Goal: Information Seeking & Learning: Learn about a topic

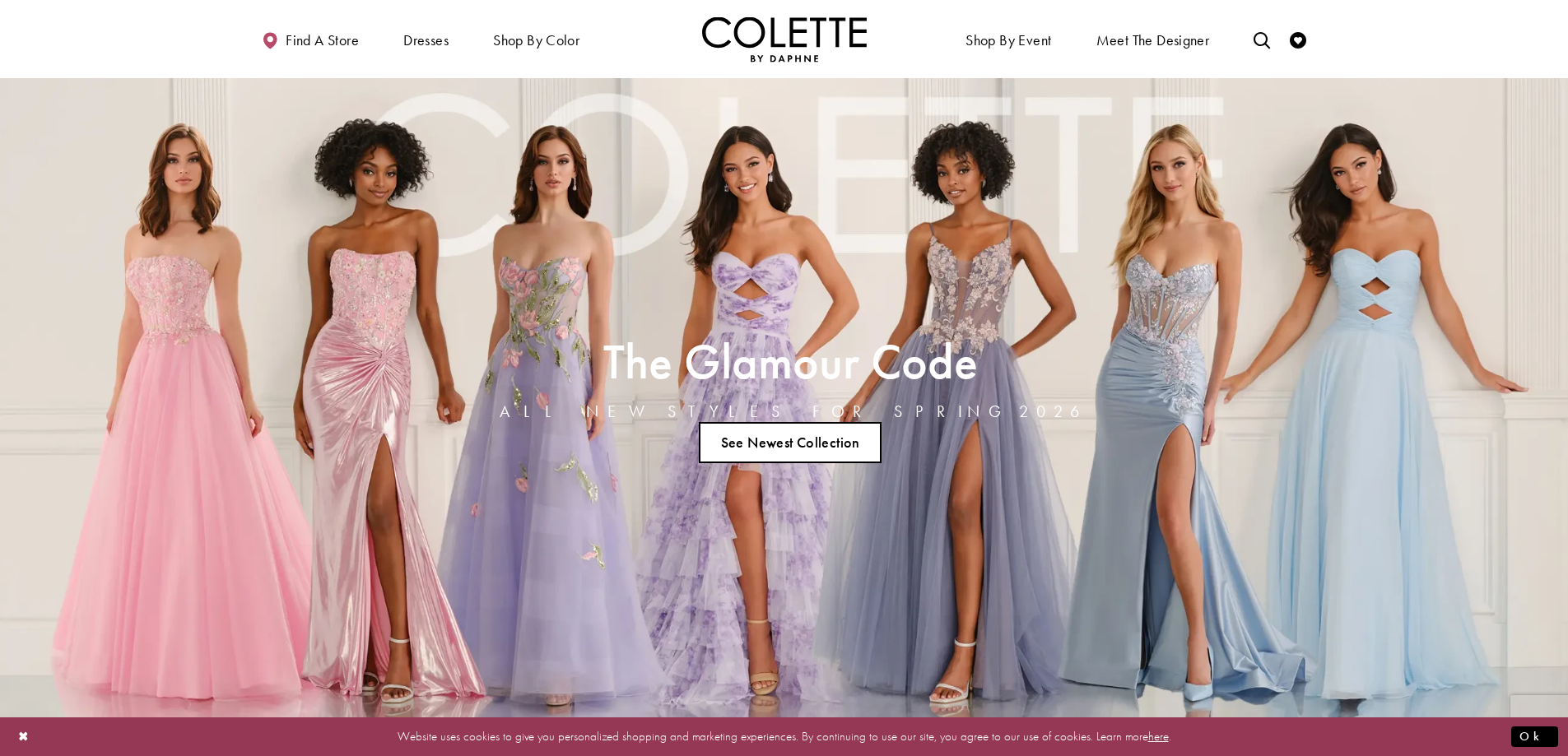
click at [795, 446] on link "See Newest Collection" at bounding box center [790, 442] width 183 height 42
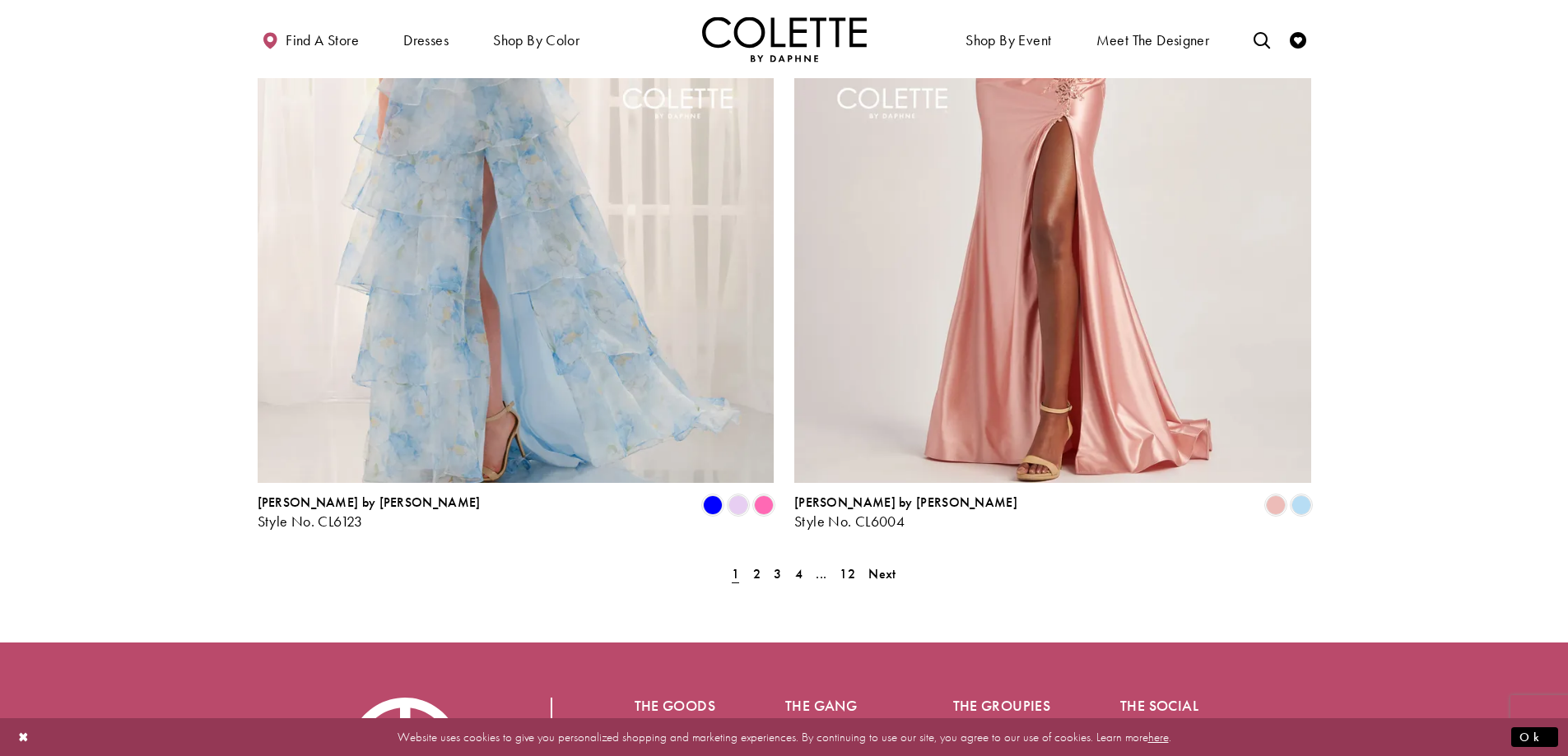
scroll to position [3228, 0]
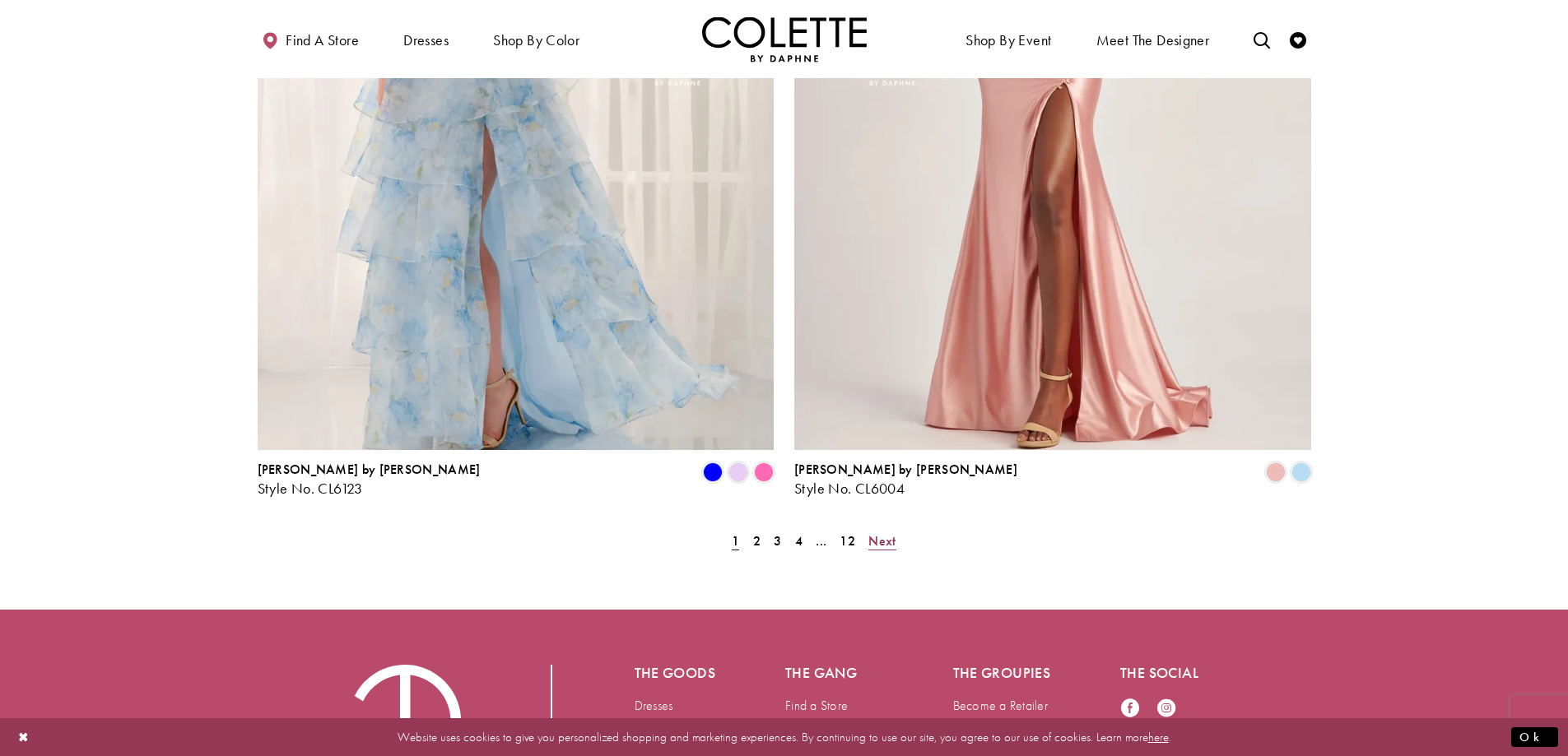
click at [888, 532] on span "Next" at bounding box center [882, 541] width 27 height 17
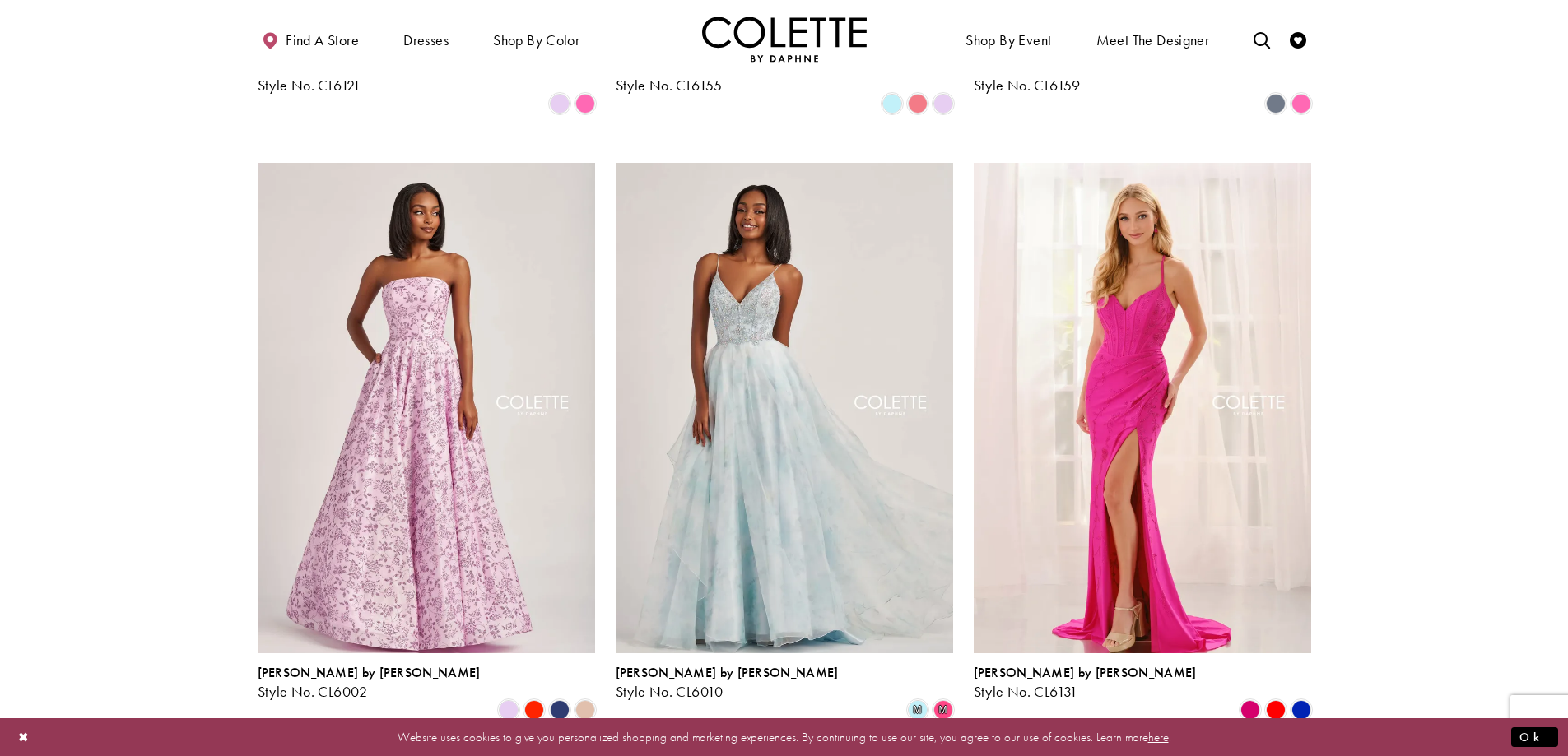
scroll to position [1634, 0]
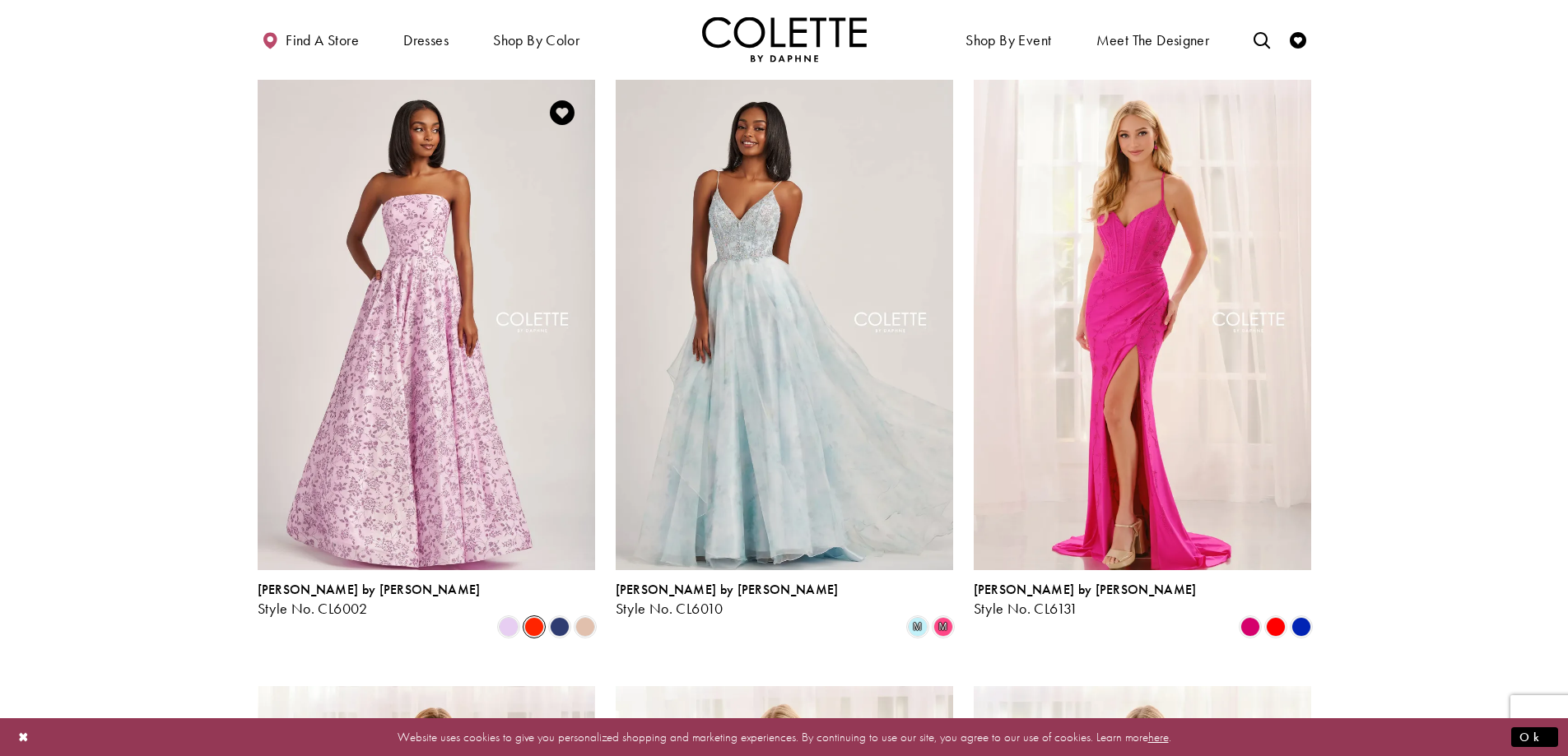
click at [531, 618] on span "Product List" at bounding box center [534, 627] width 19 height 19
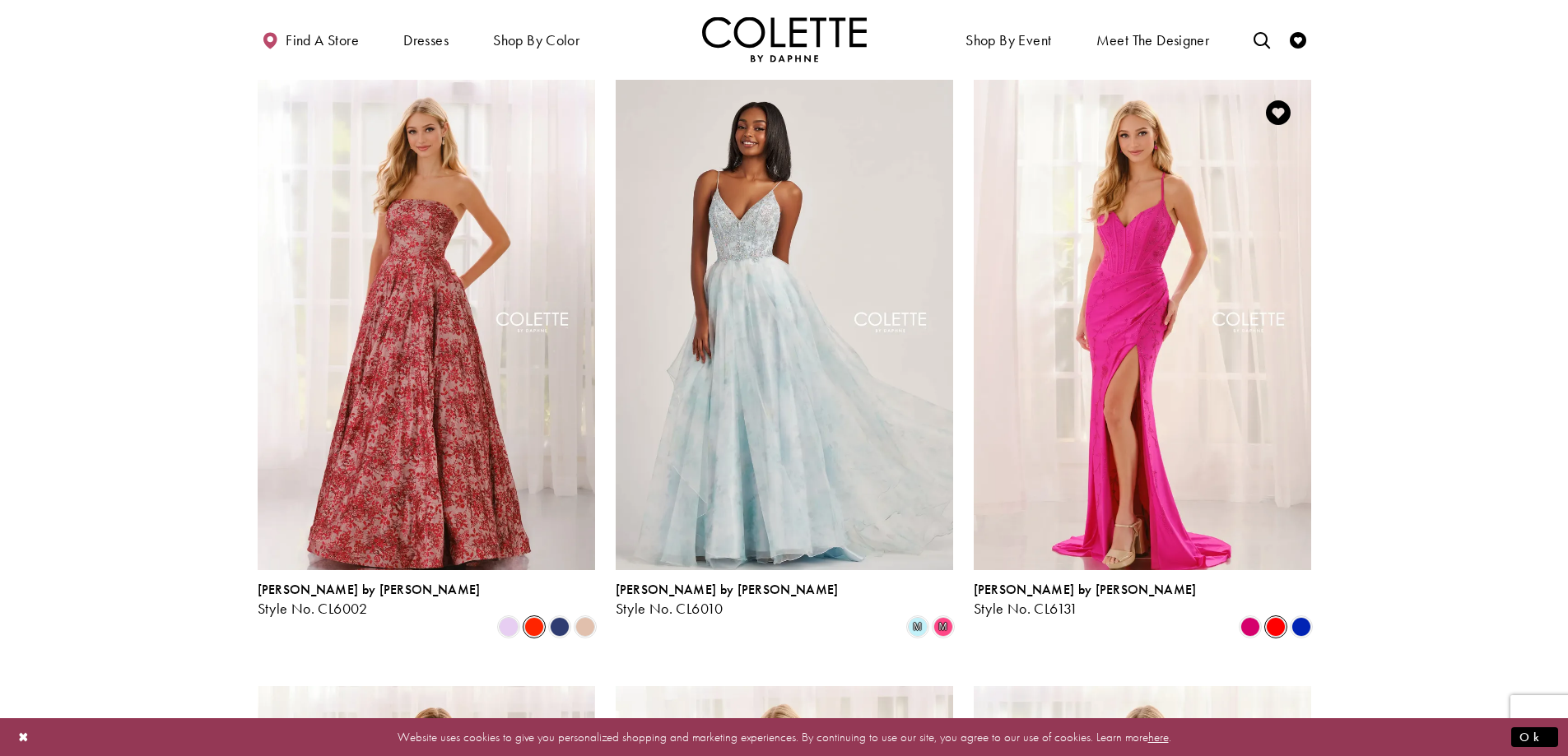
click at [1276, 618] on span "Product List" at bounding box center [1276, 627] width 19 height 19
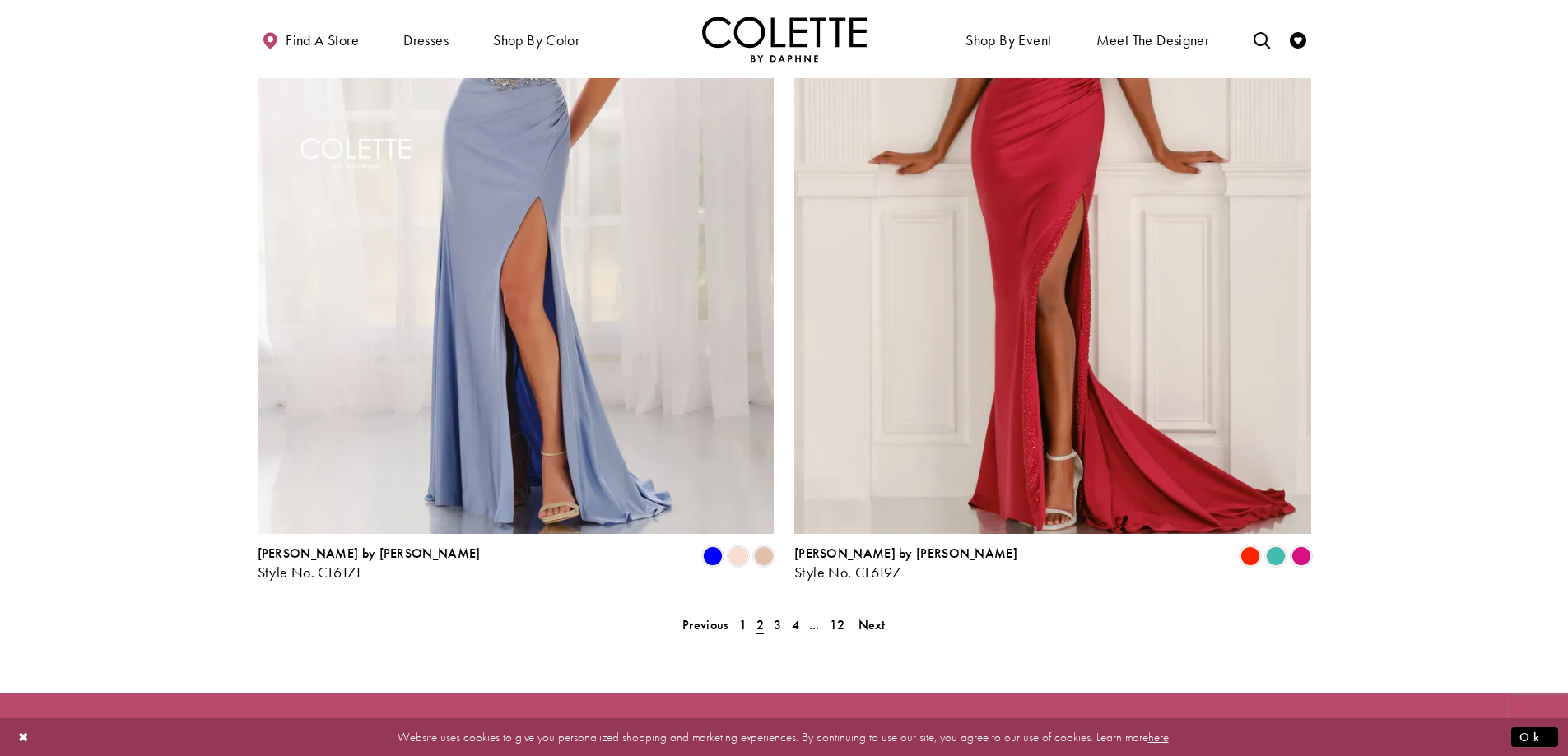
scroll to position [3159, 0]
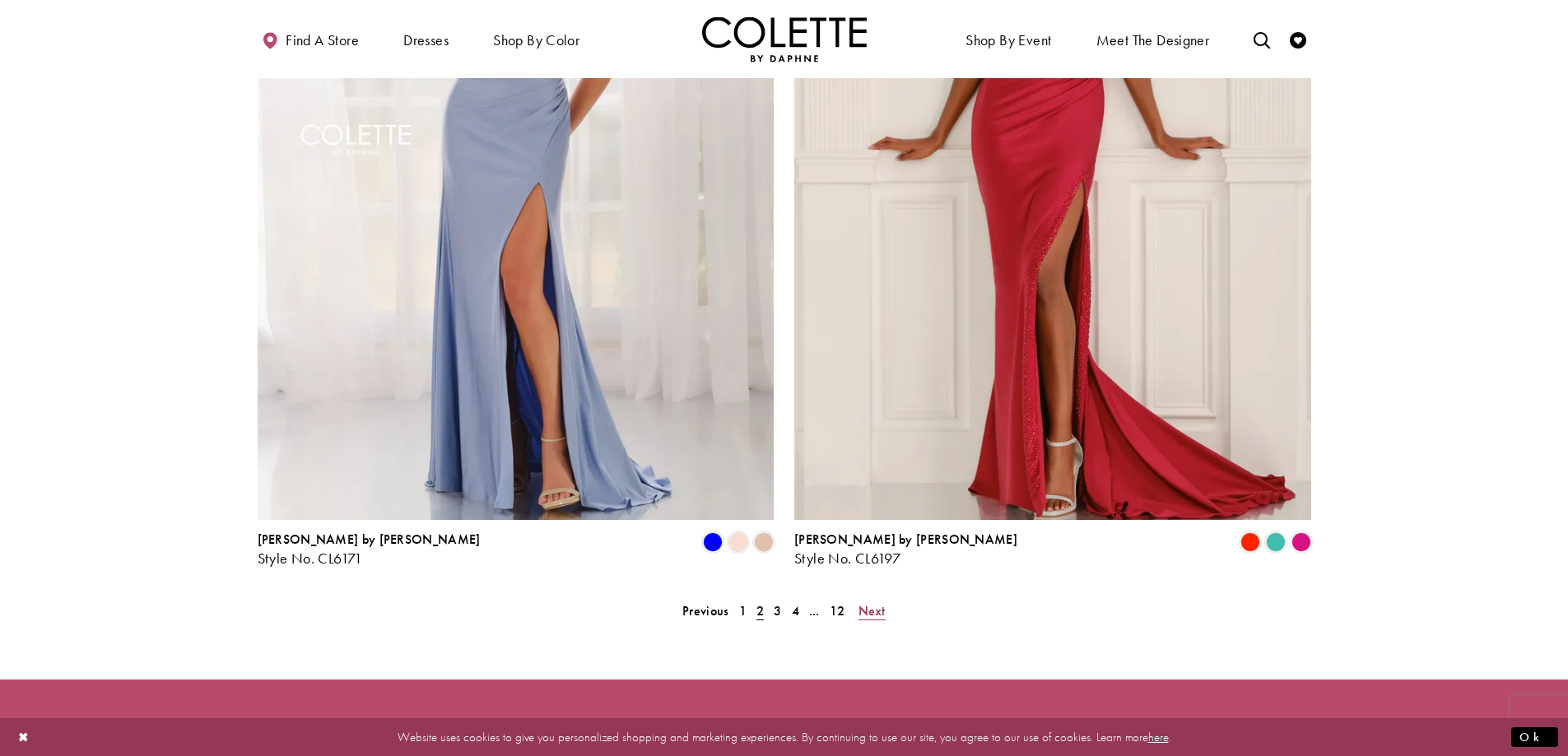
click at [876, 602] on span "Next" at bounding box center [872, 611] width 27 height 17
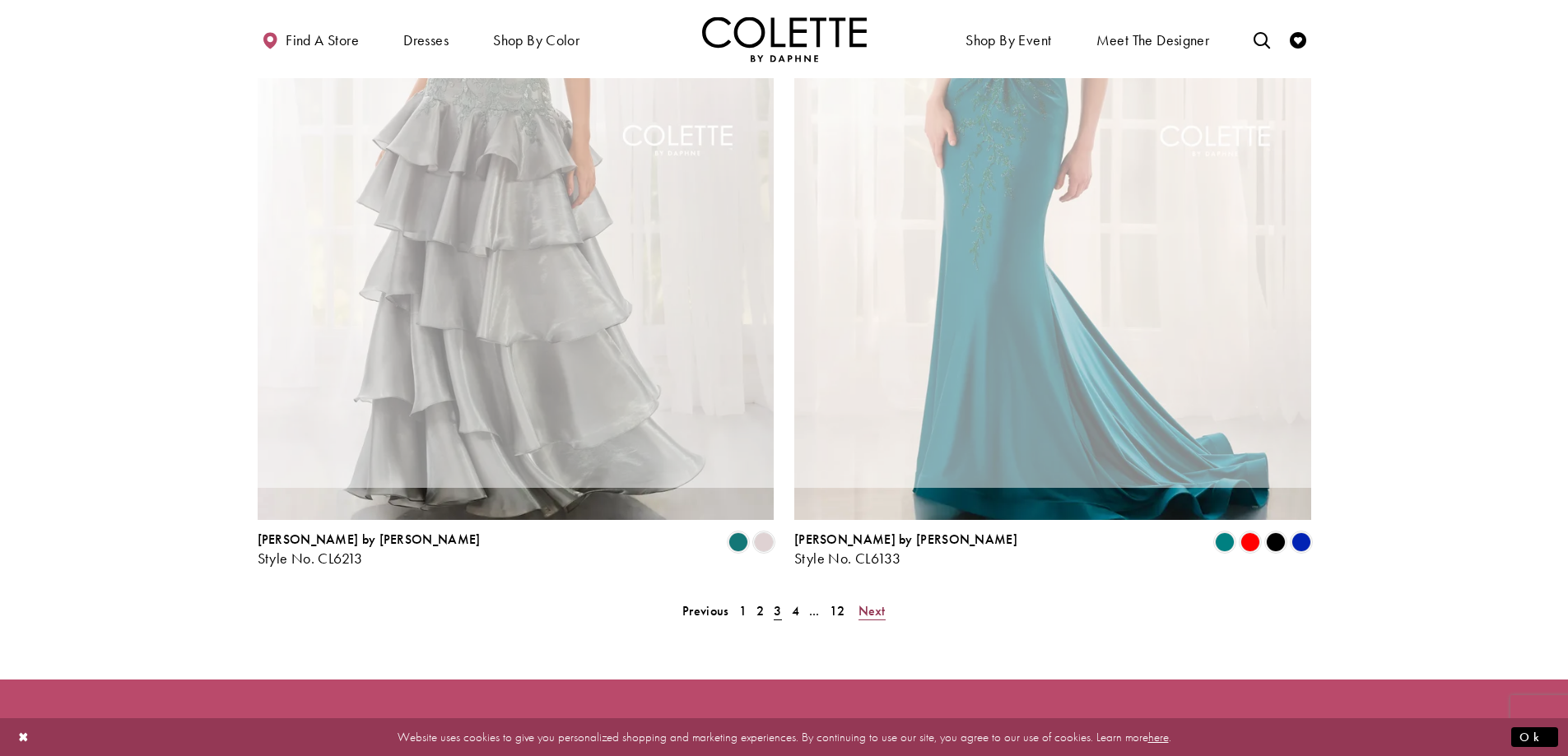
scroll to position [422, 0]
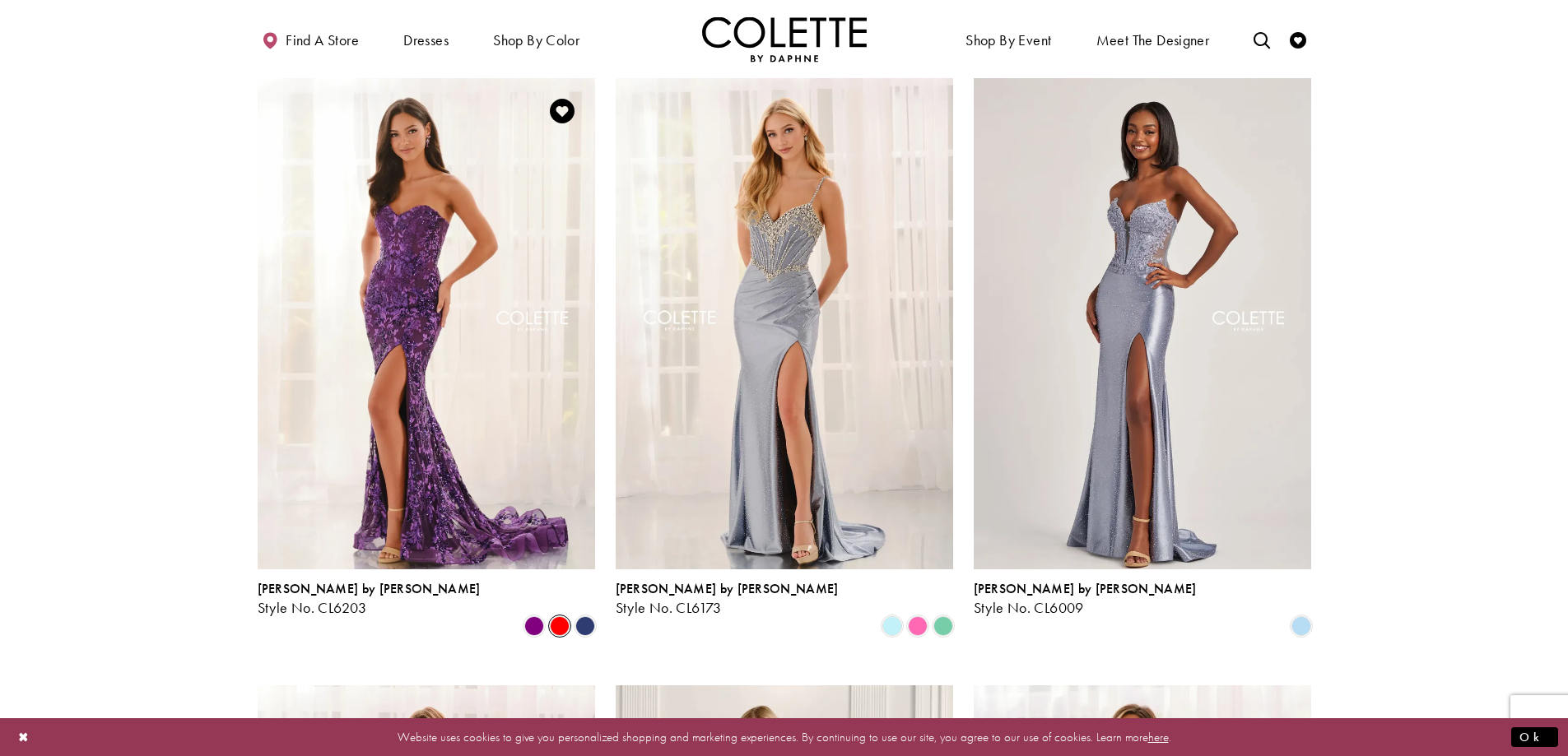
click at [555, 617] on span "Product List" at bounding box center [559, 626] width 19 height 19
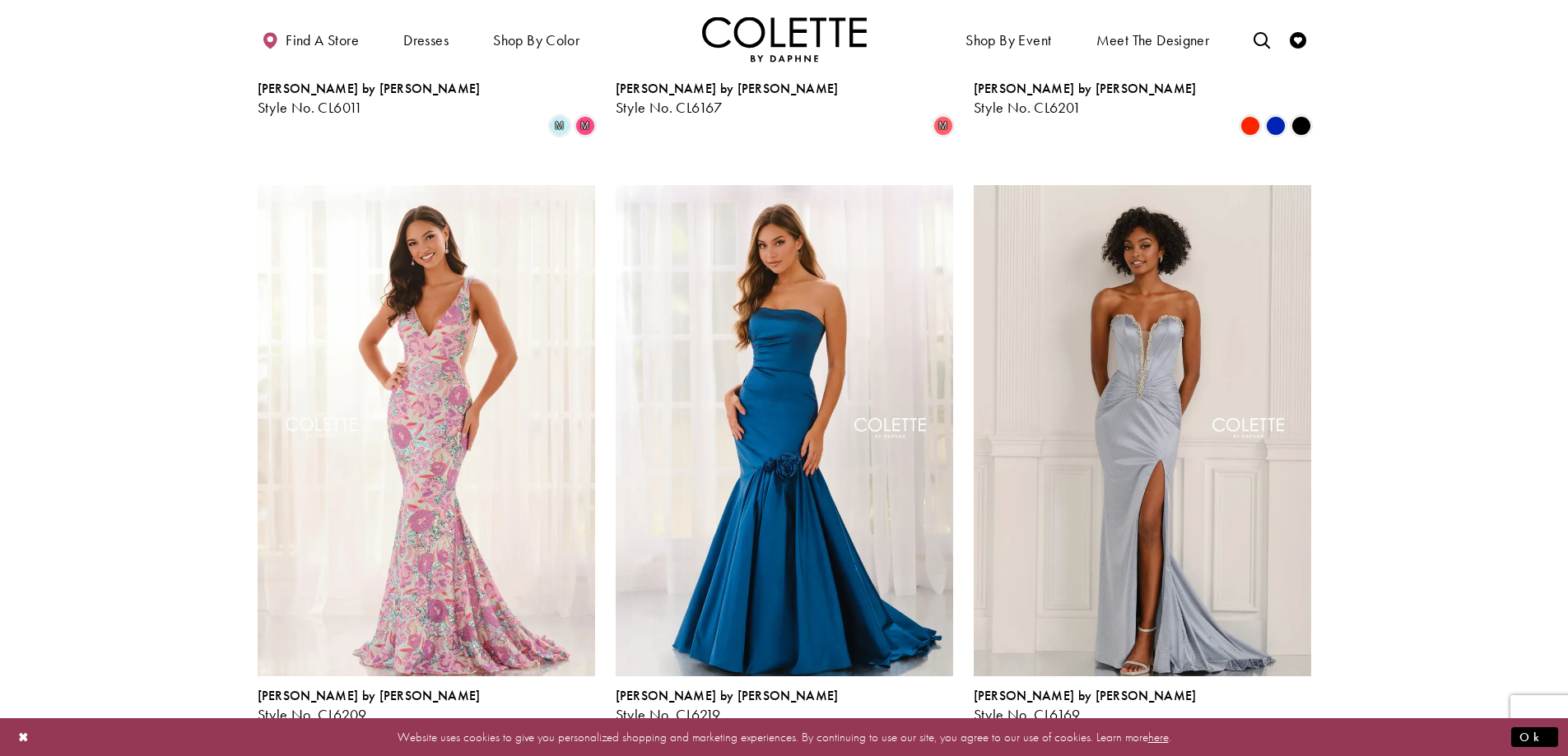
scroll to position [2150, 0]
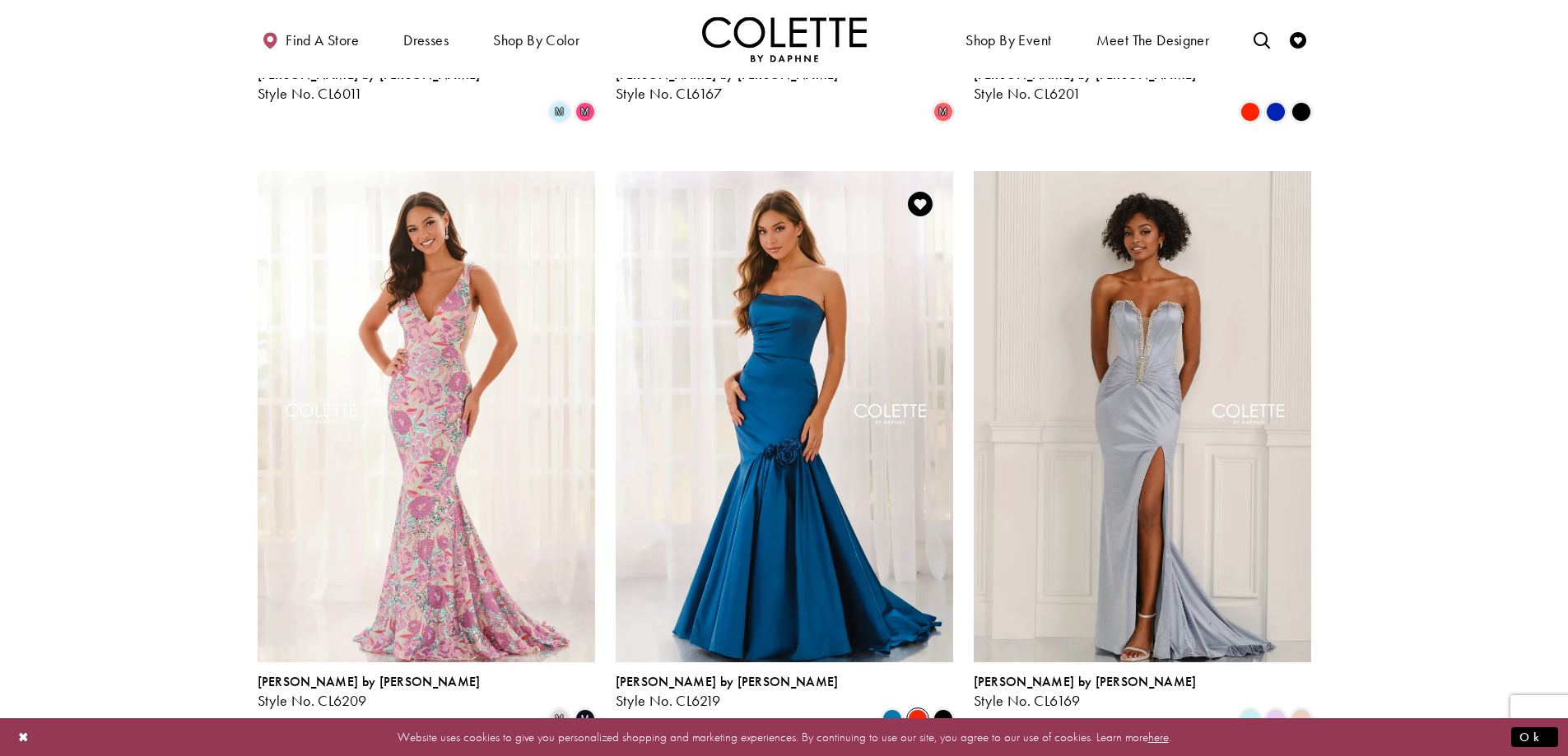
click at [914, 710] on span "Product List" at bounding box center [918, 719] width 19 height 19
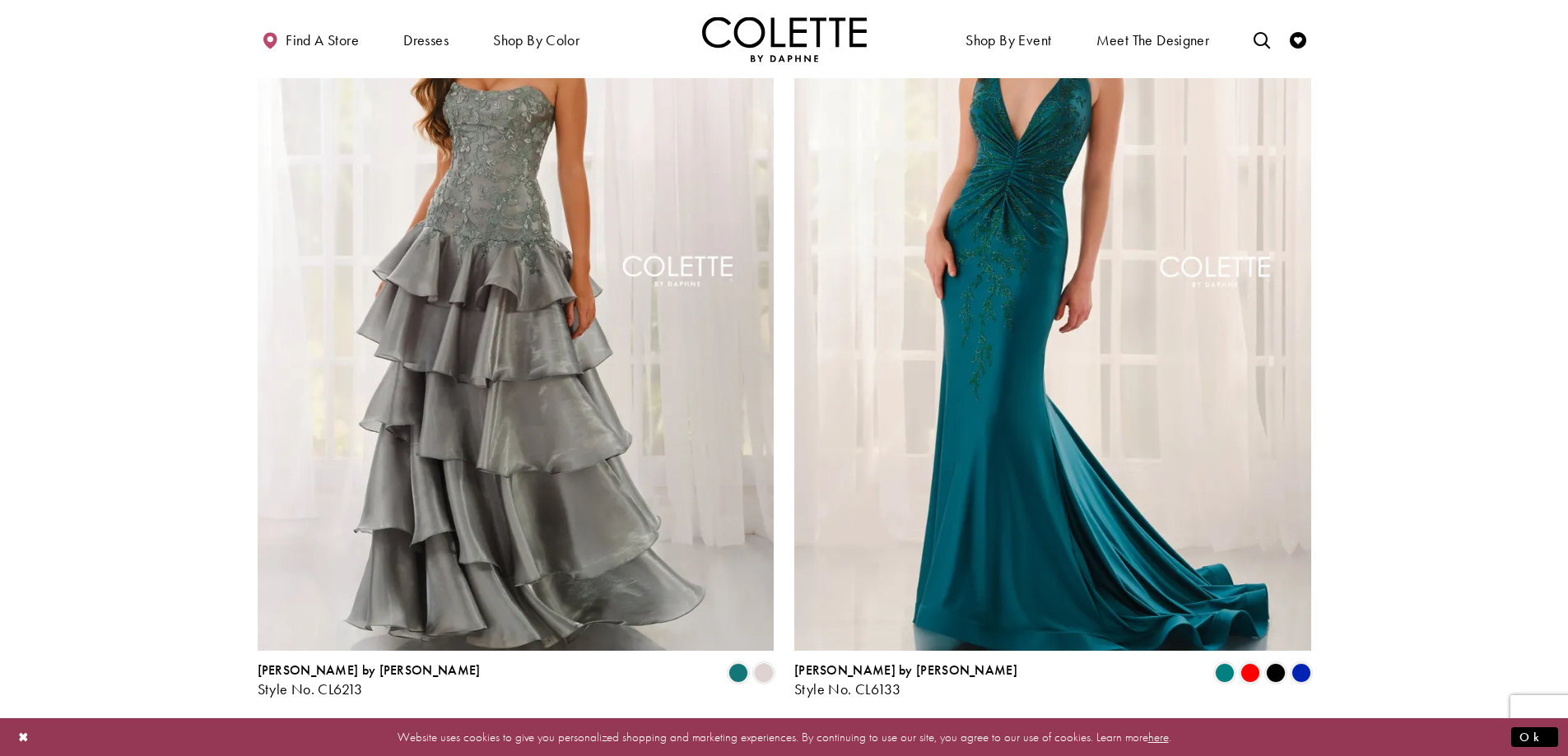
scroll to position [3144, 0]
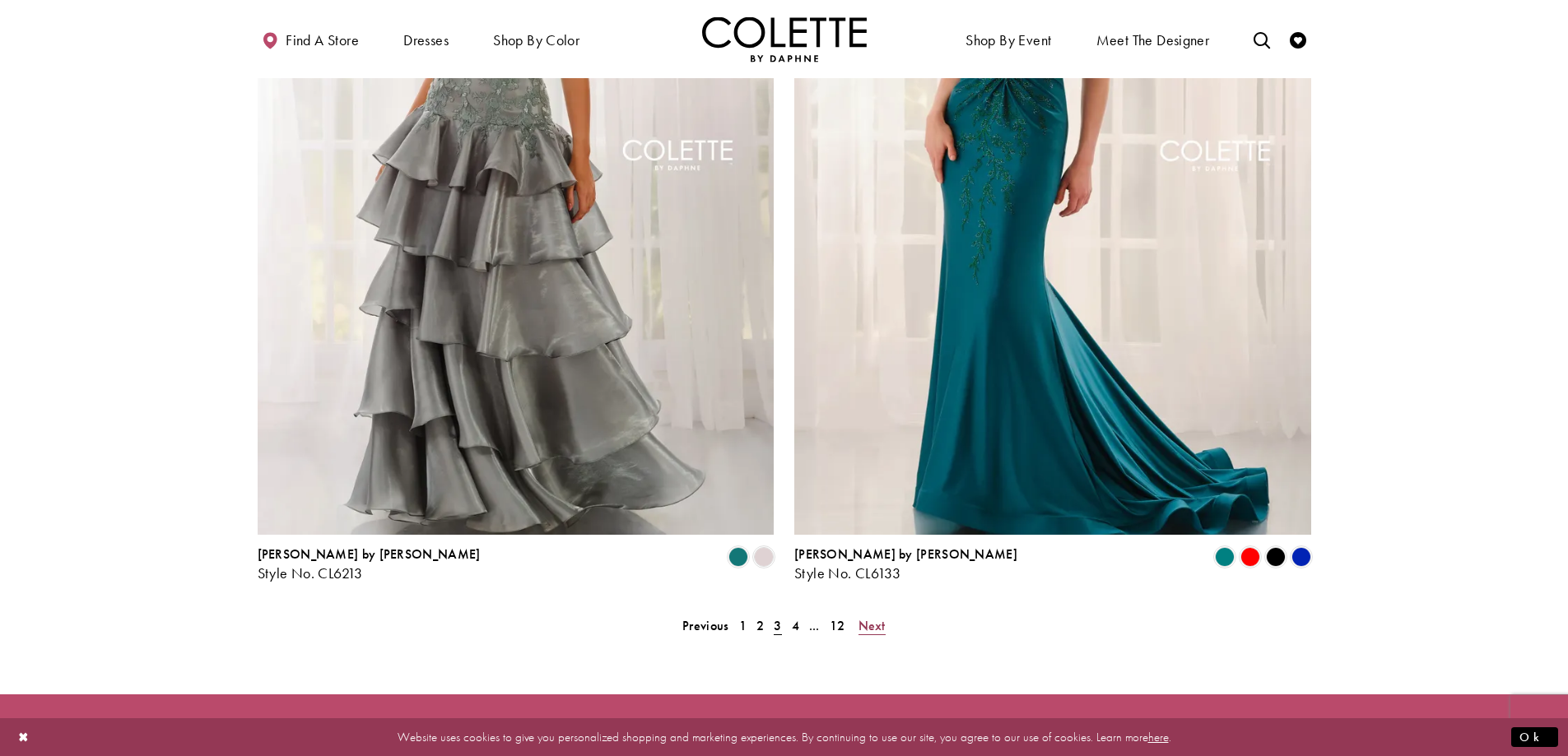
click at [876, 618] on span "Next" at bounding box center [872, 626] width 27 height 17
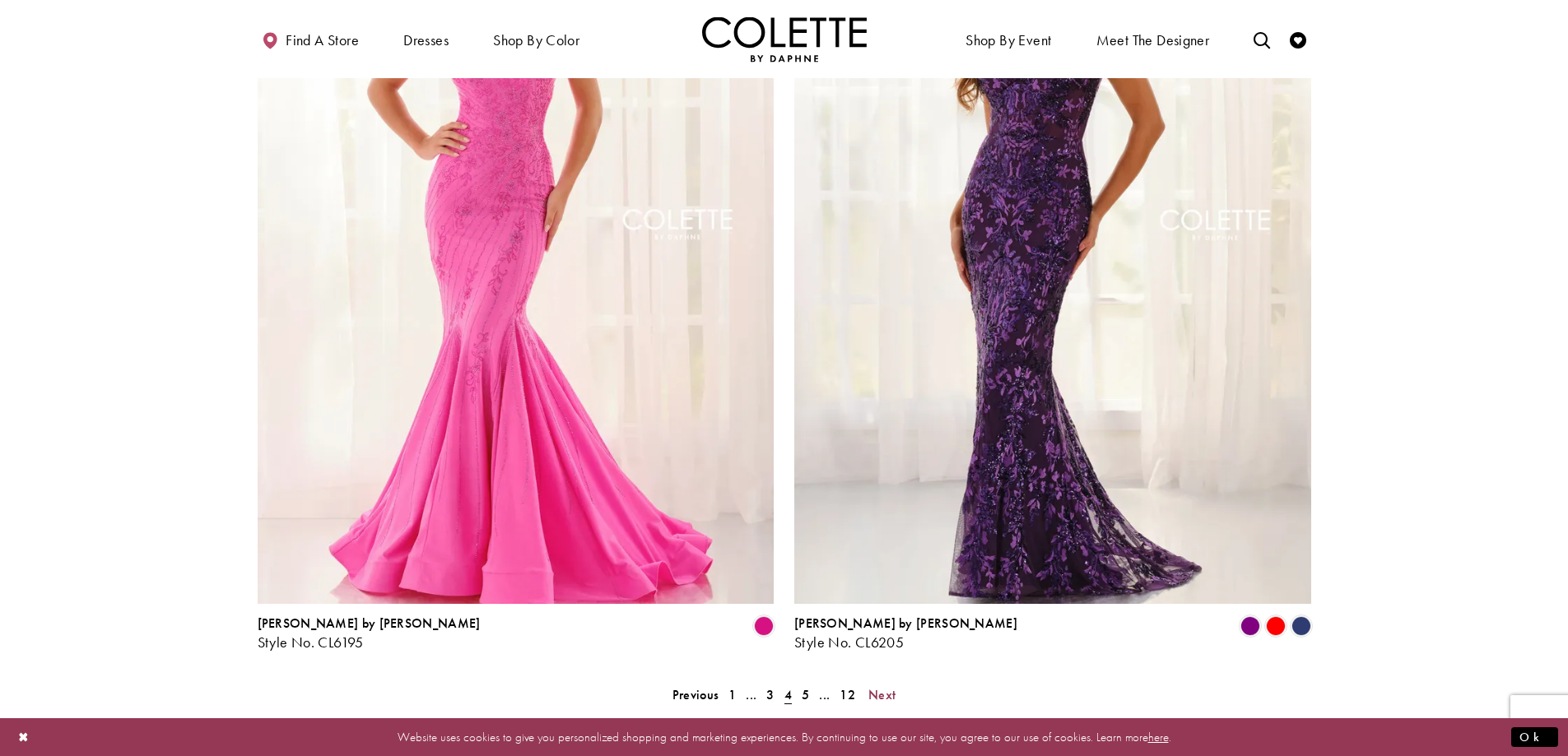
scroll to position [3094, 0]
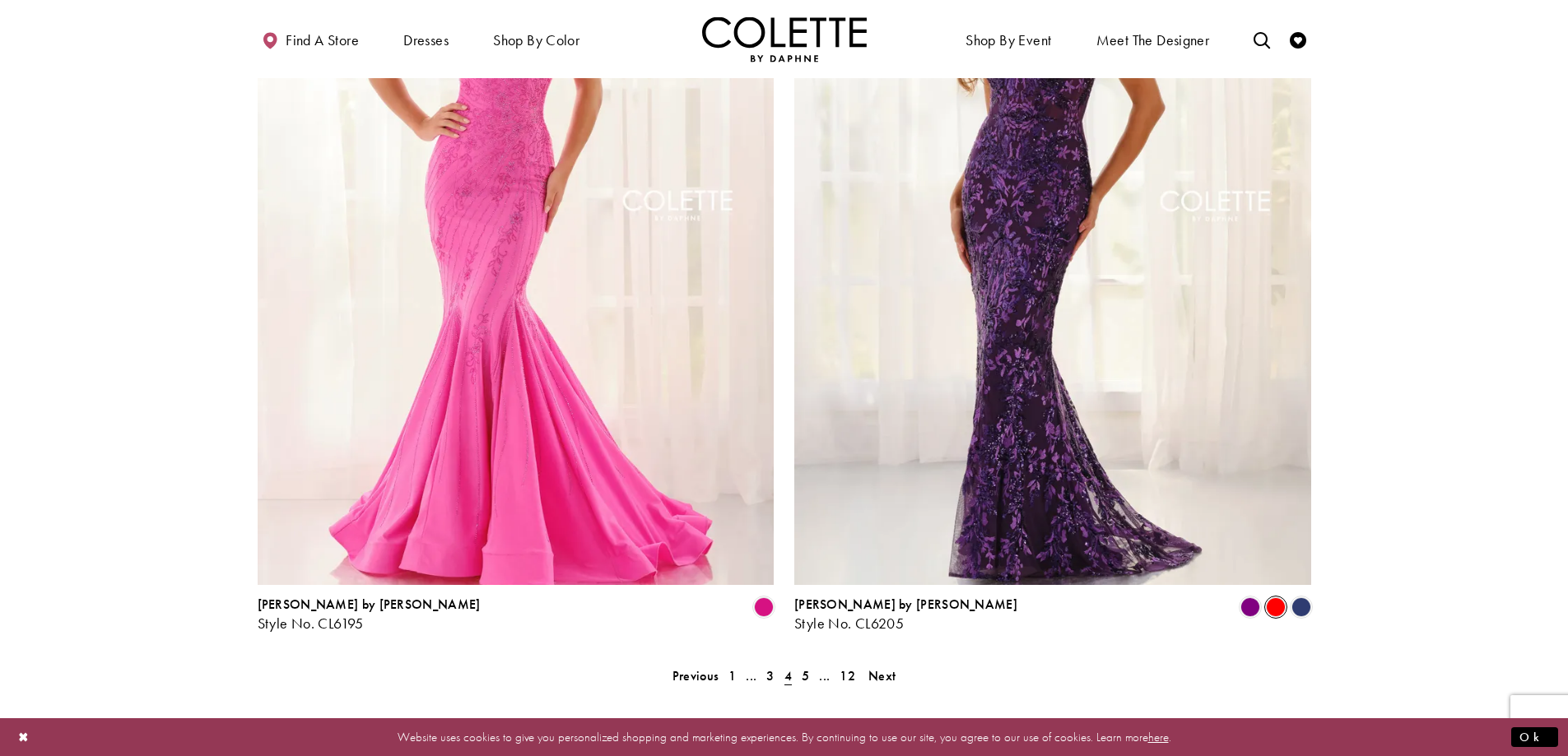
click at [1281, 597] on span "Product List" at bounding box center [1276, 607] width 19 height 19
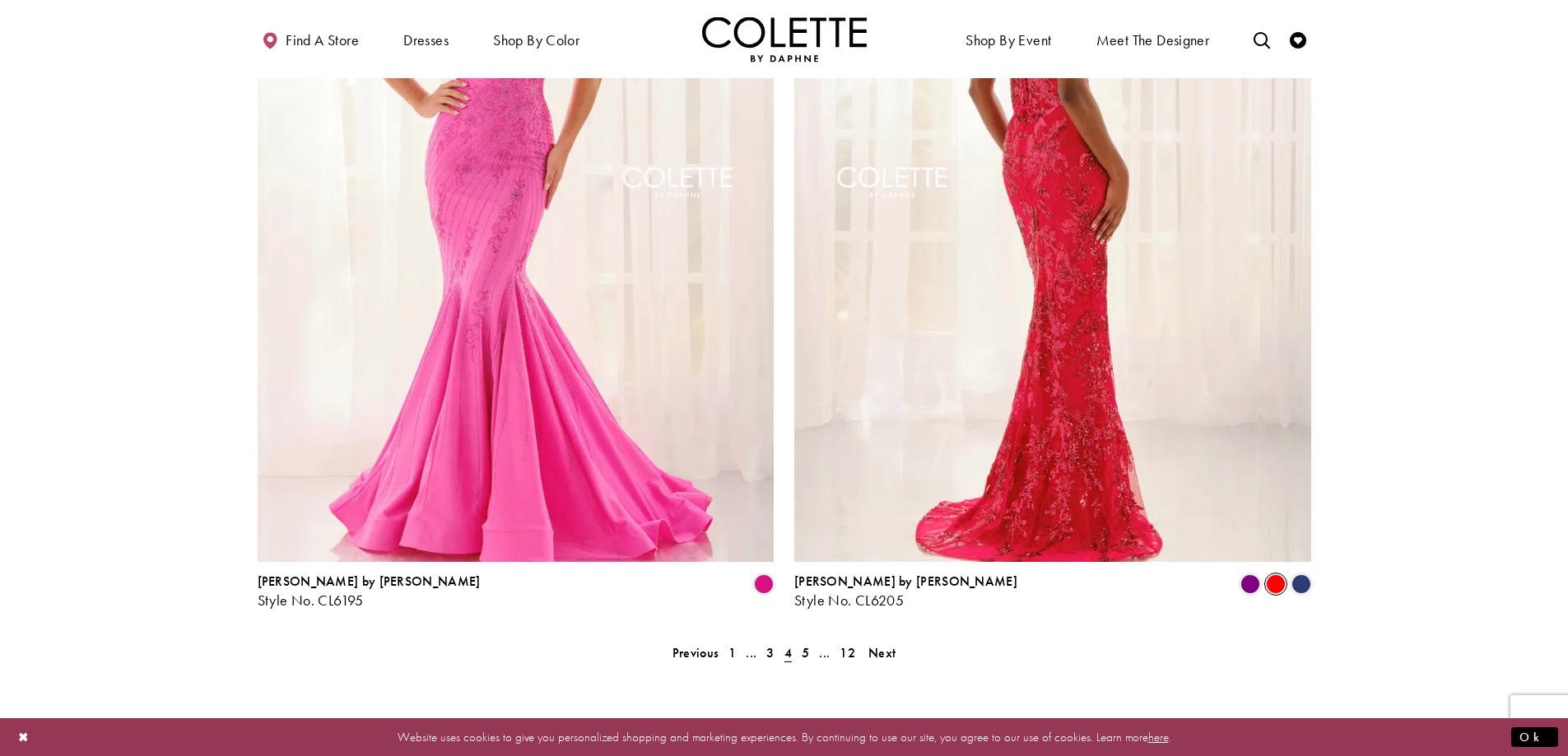
scroll to position [3172, 0]
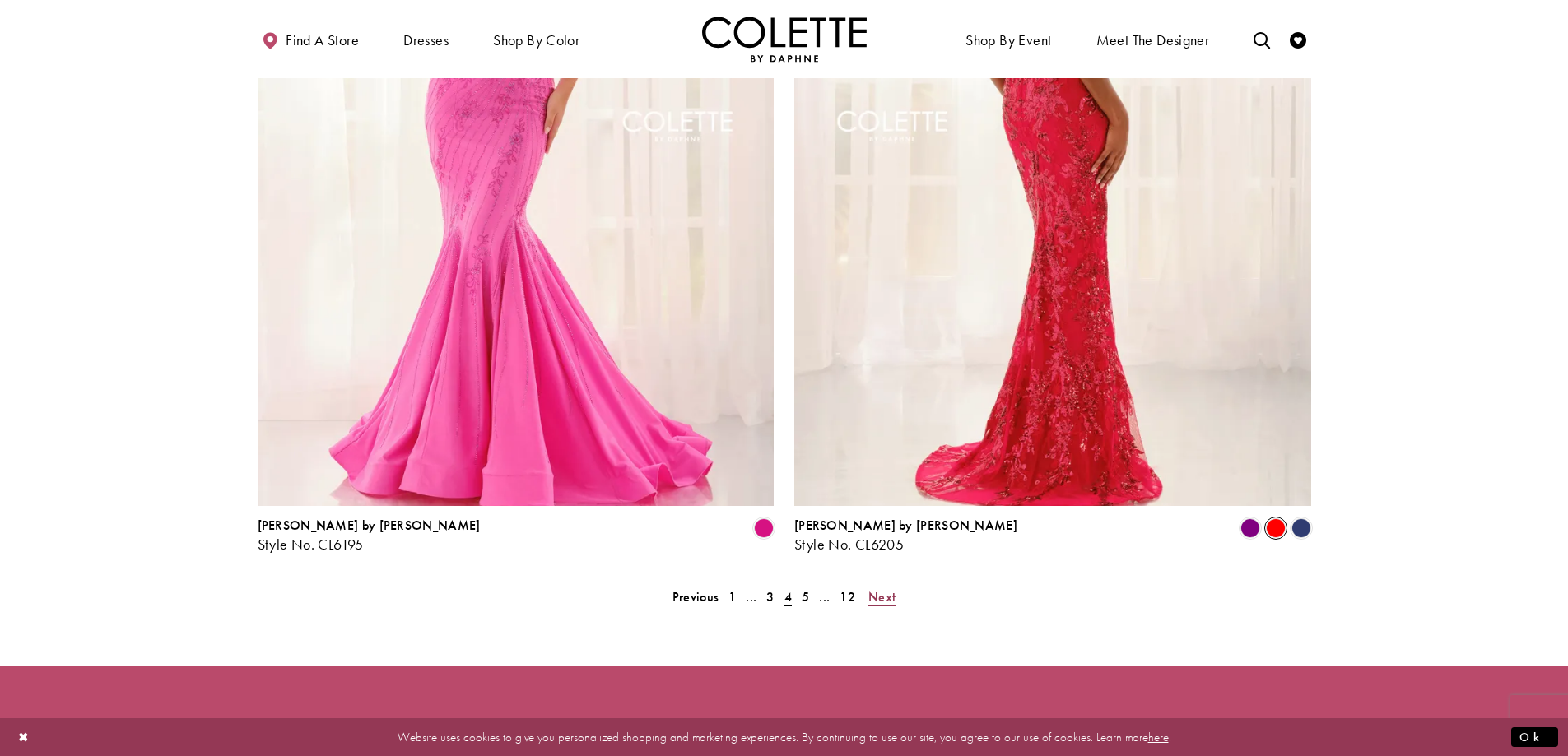
click at [891, 589] on span "Next" at bounding box center [882, 597] width 27 height 17
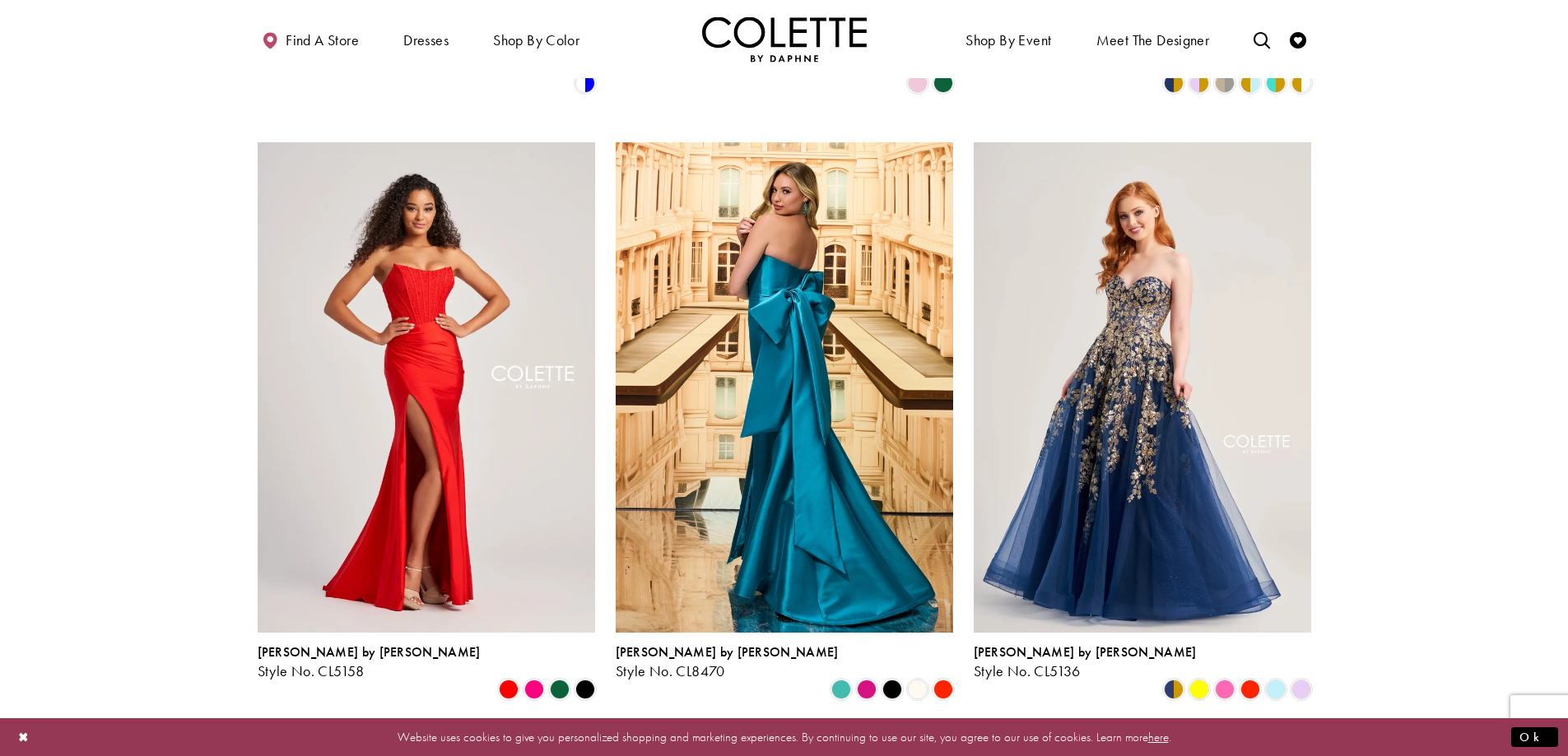
scroll to position [970, 0]
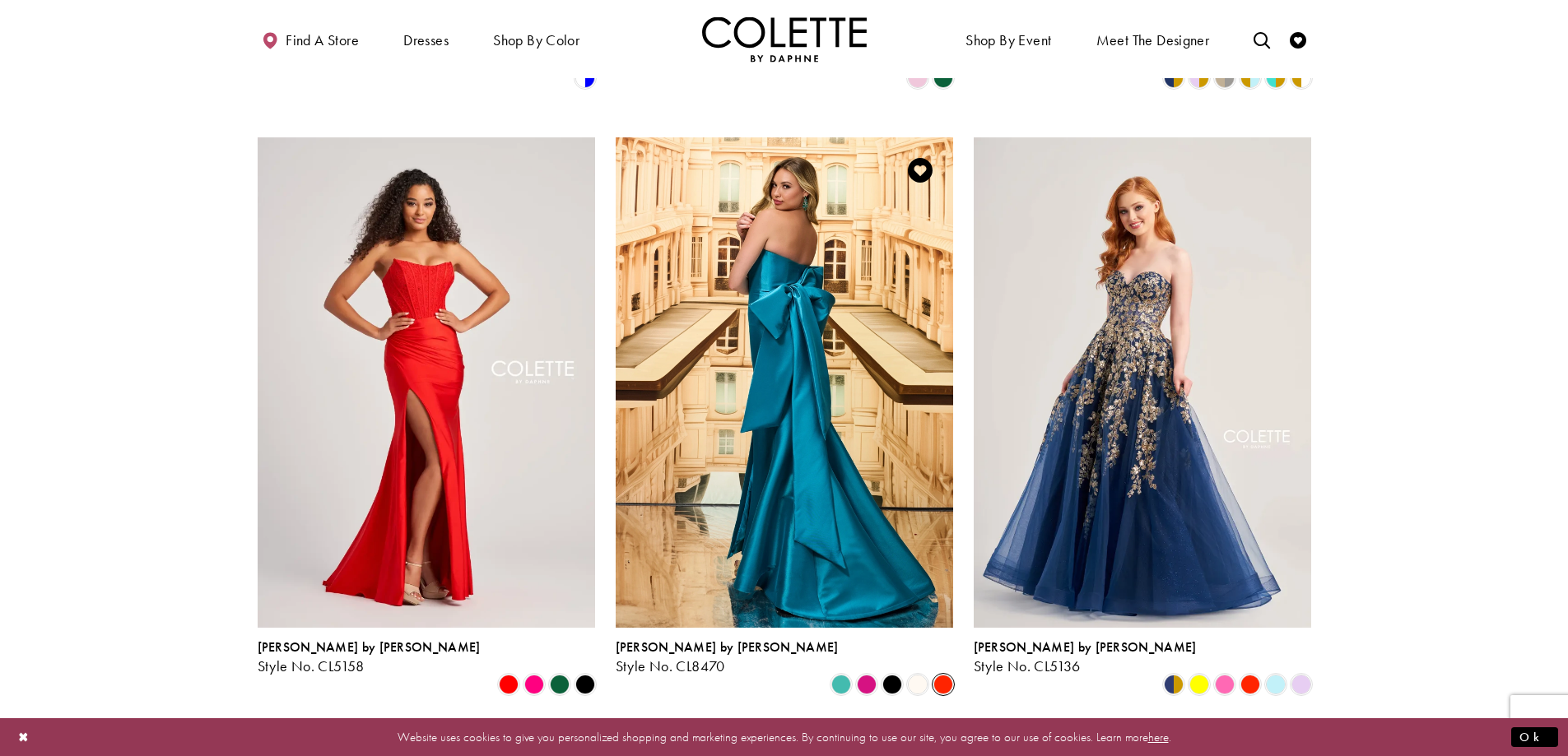
click at [948, 675] on span "Product List" at bounding box center [943, 684] width 19 height 19
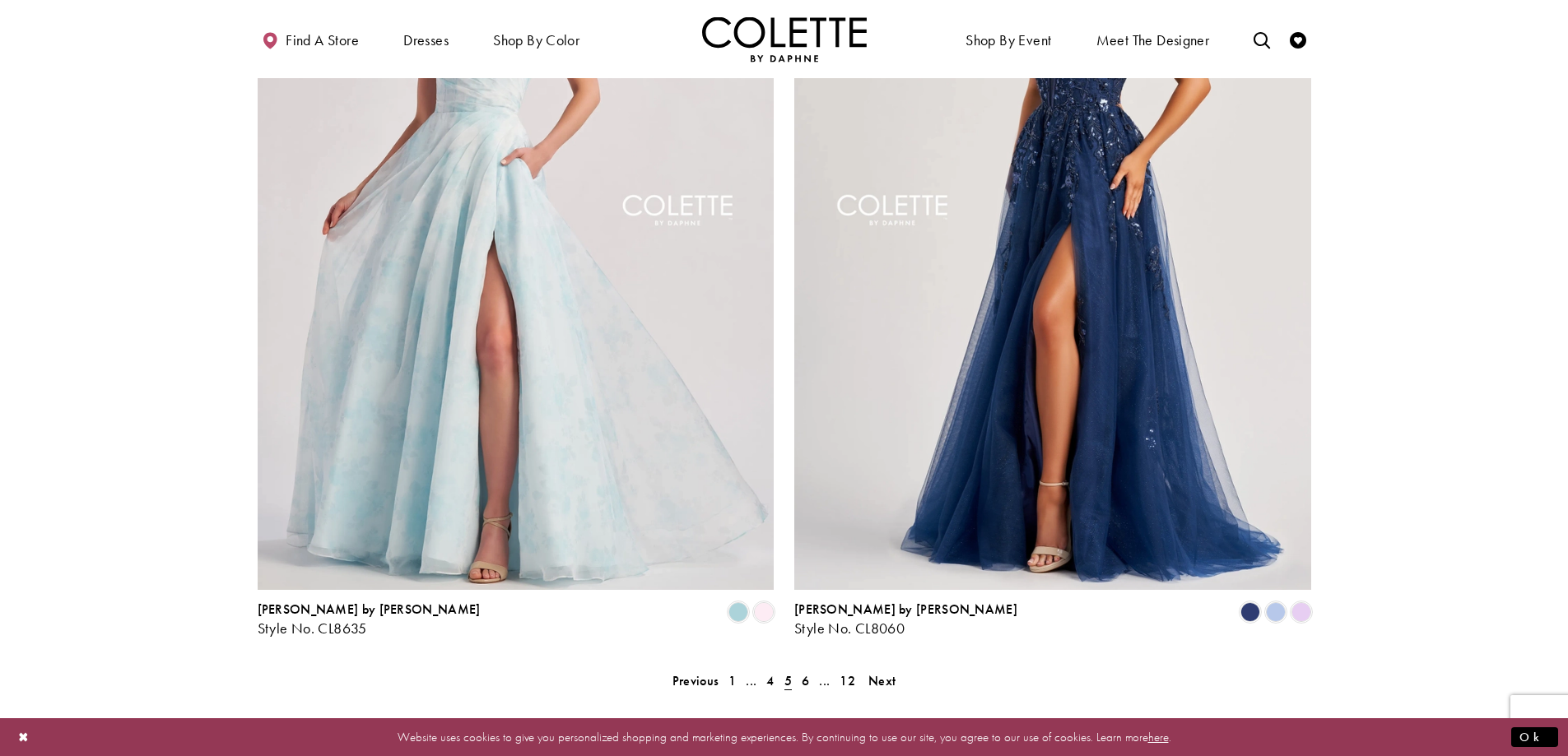
scroll to position [3093, 0]
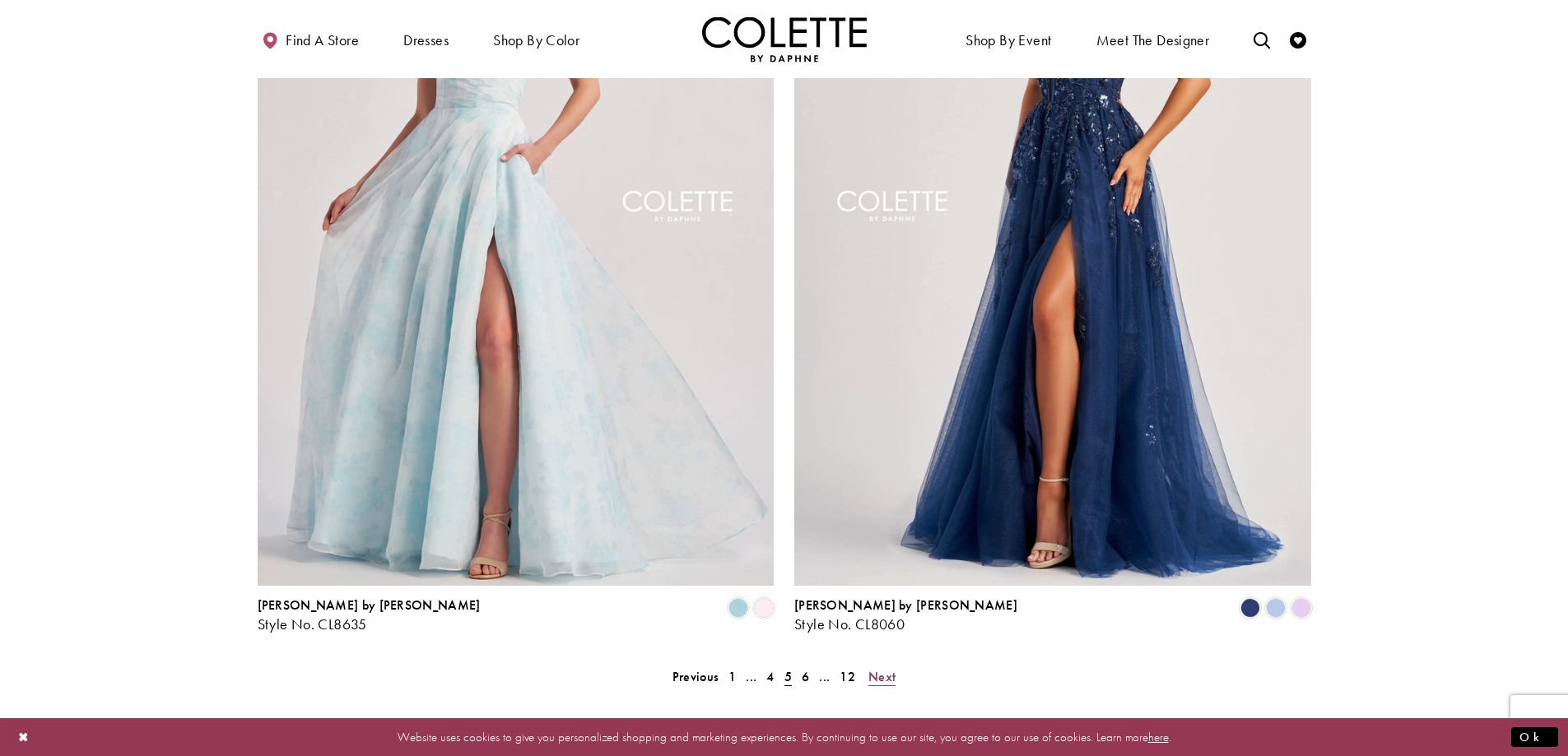
click at [882, 668] on span "Next" at bounding box center [882, 677] width 27 height 17
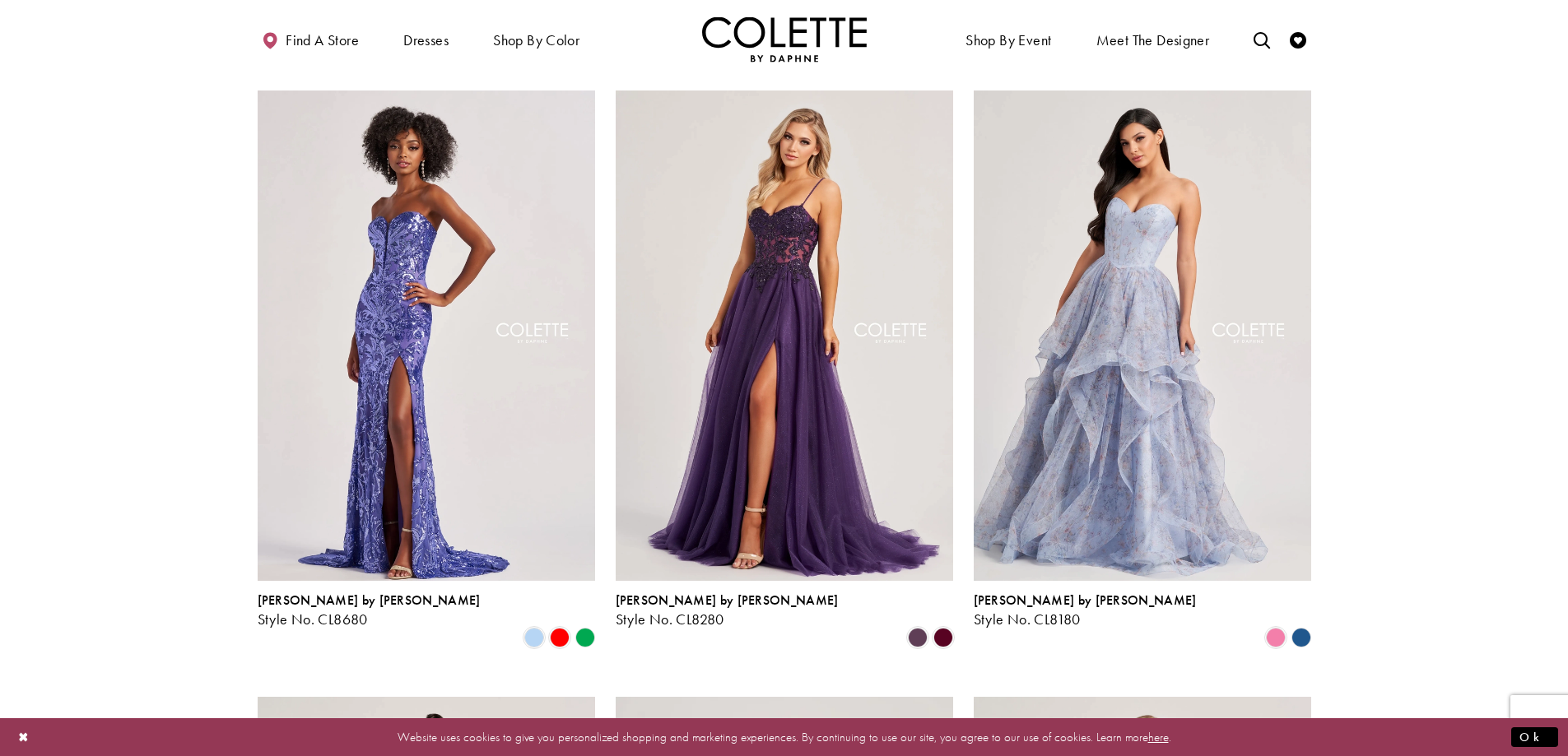
scroll to position [1021, 0]
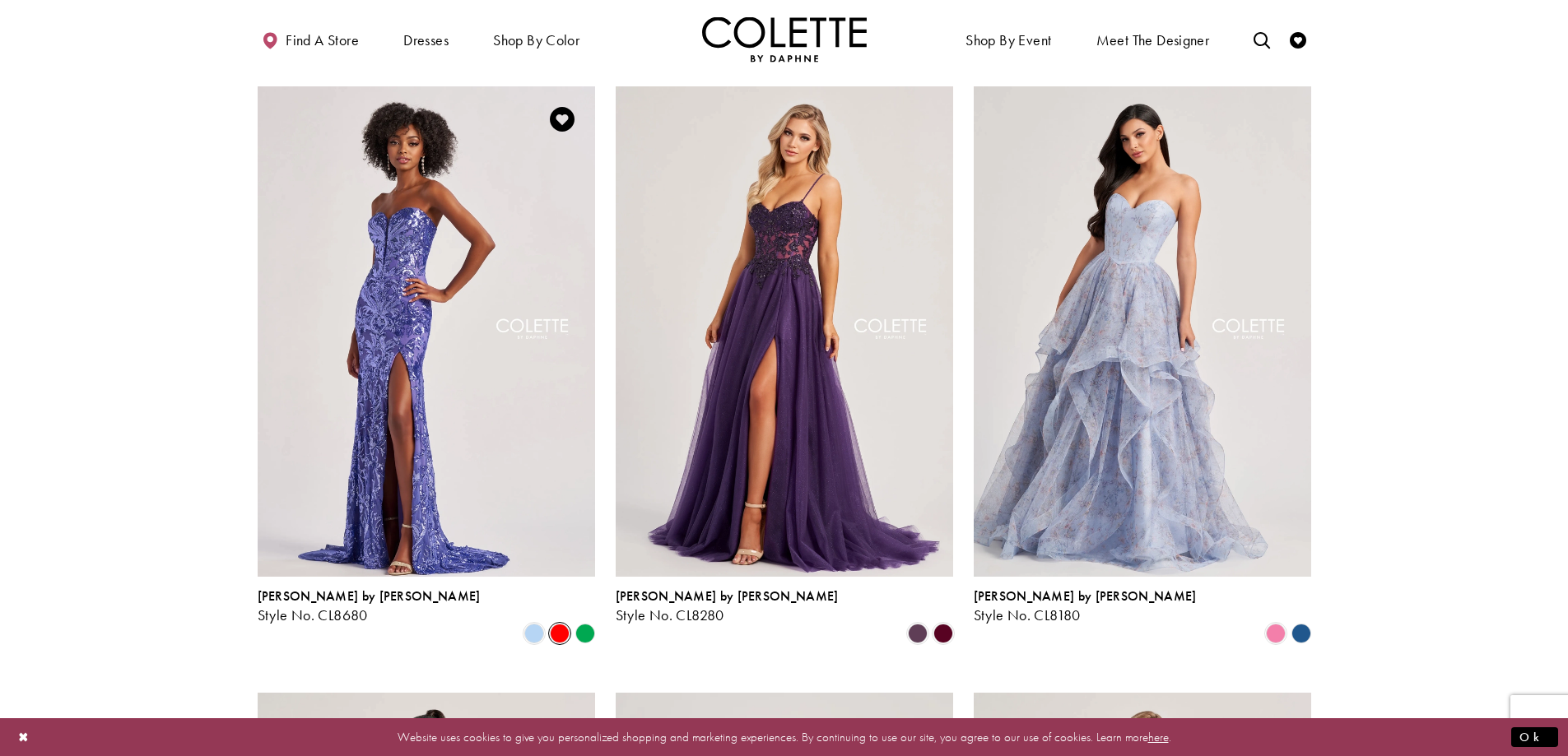
click at [559, 623] on span "Product List" at bounding box center [559, 633] width 19 height 19
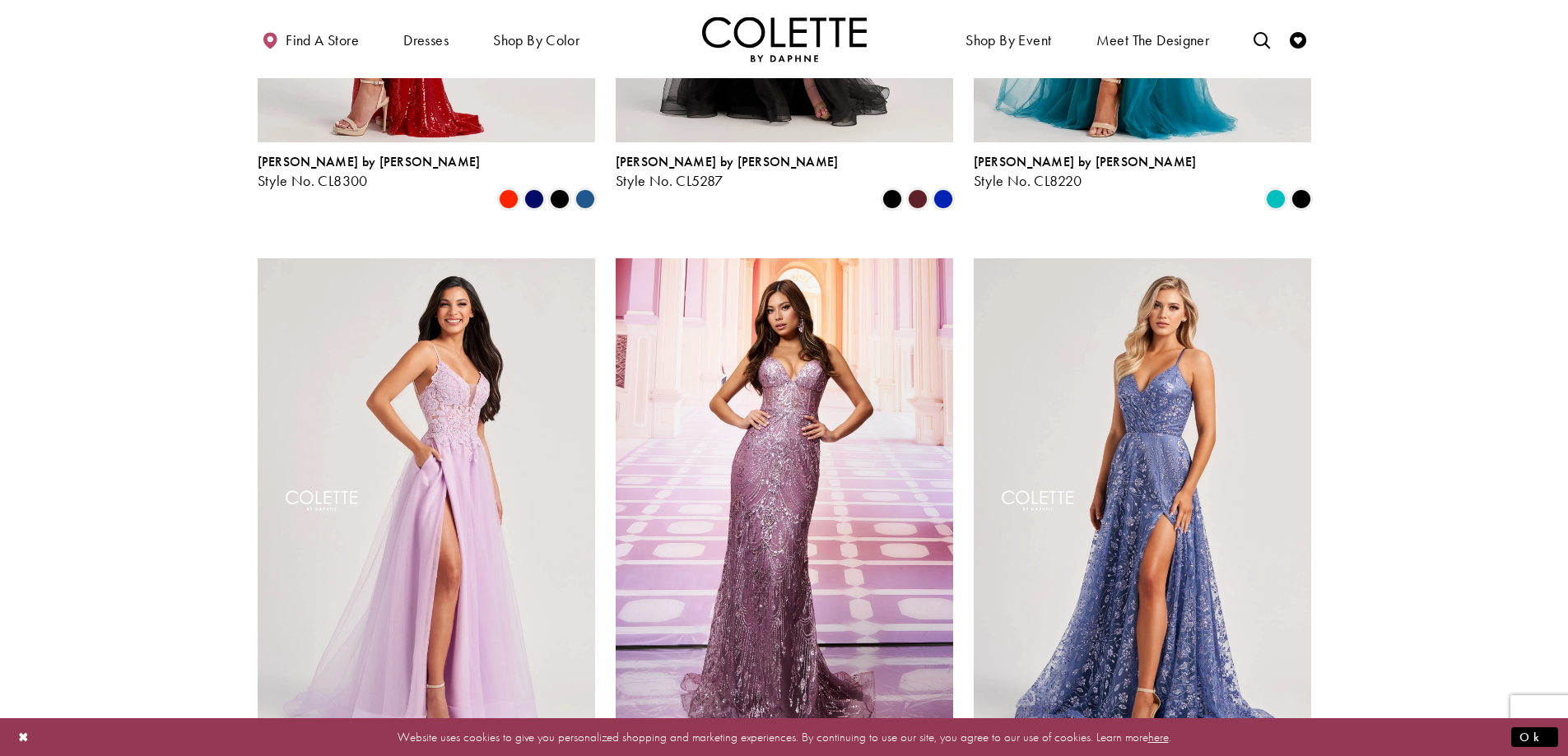
scroll to position [2122, 0]
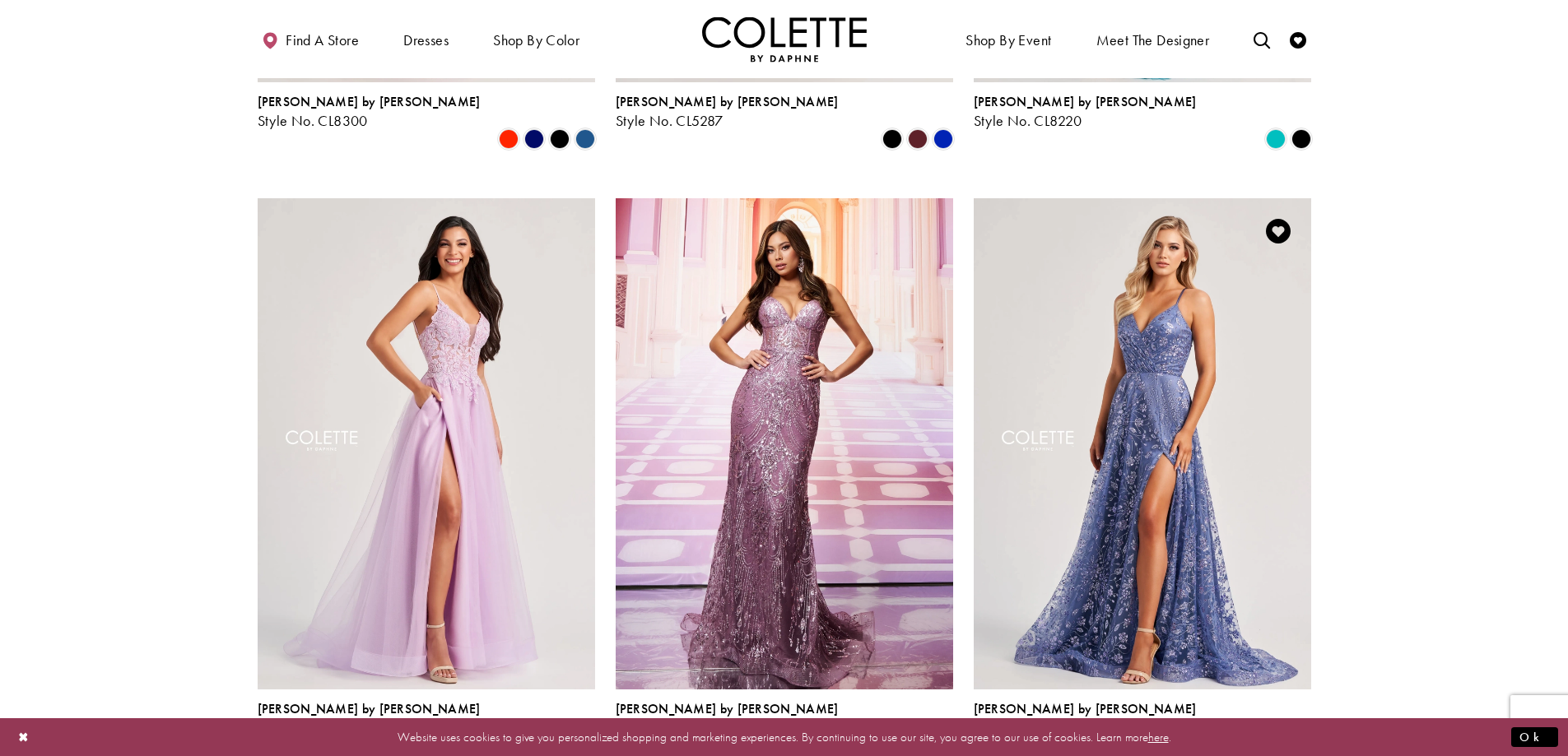
click at [1297, 737] on span "Product List" at bounding box center [1301, 746] width 19 height 19
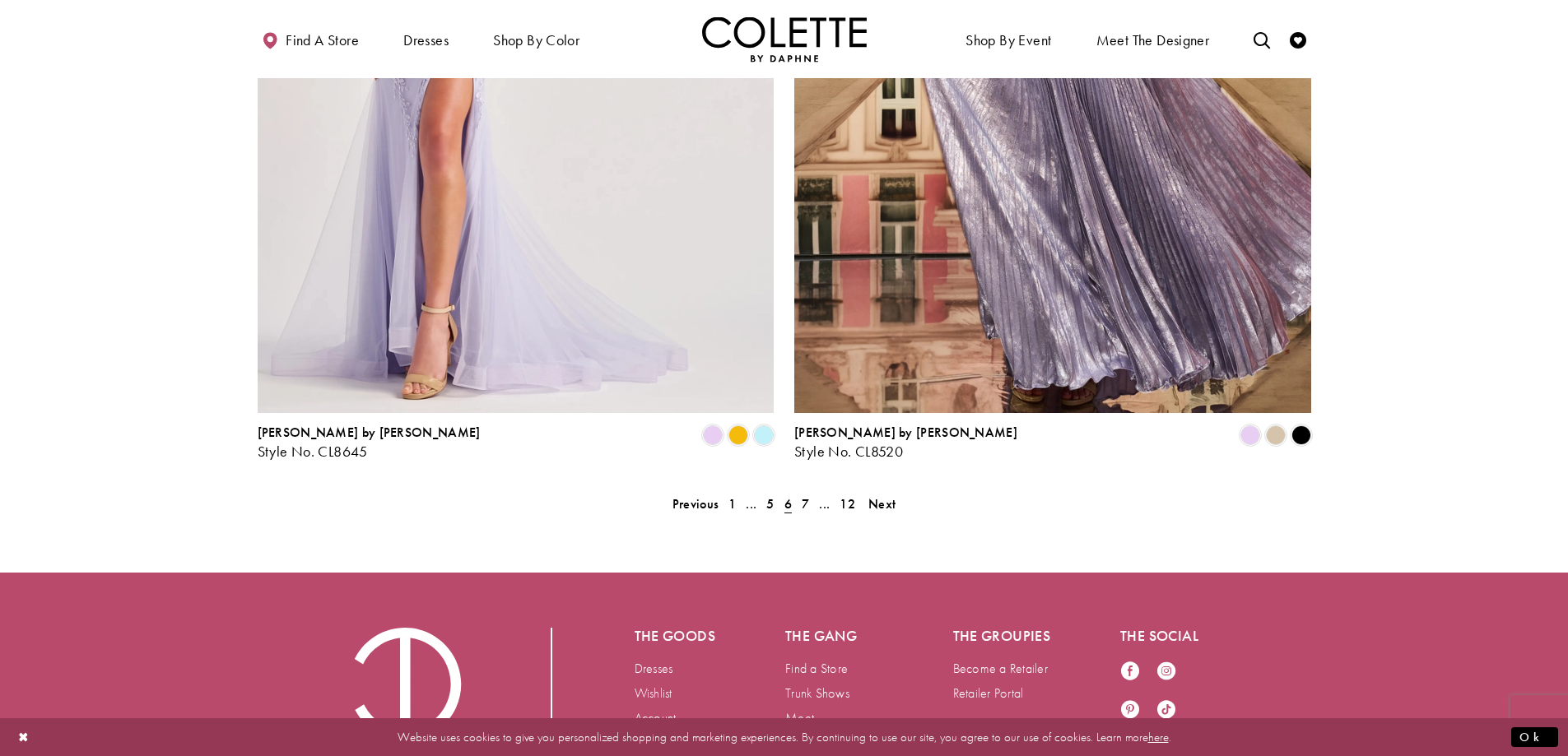
scroll to position [3270, 0]
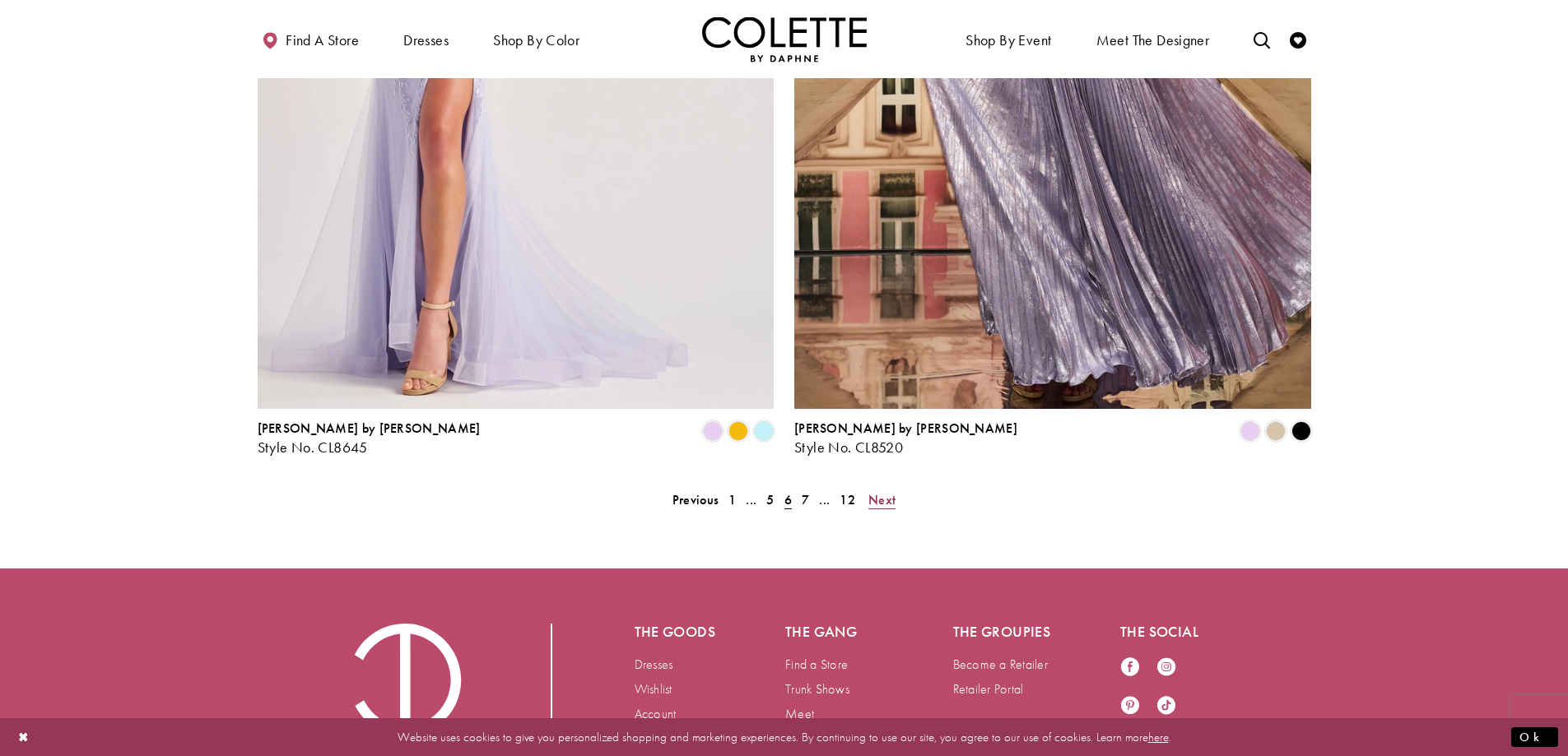
click at [885, 492] on span "Next" at bounding box center [882, 500] width 27 height 17
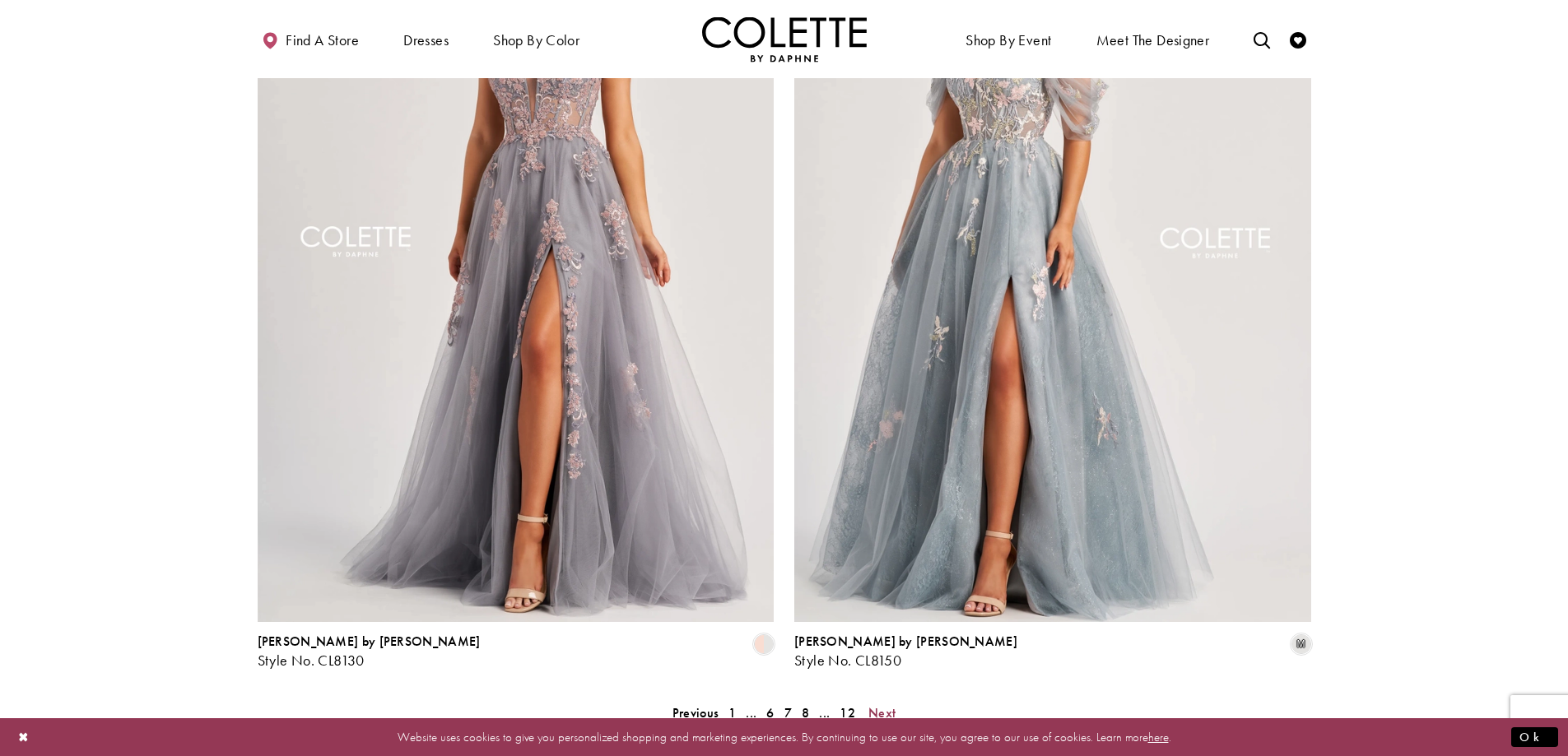
scroll to position [3079, 0]
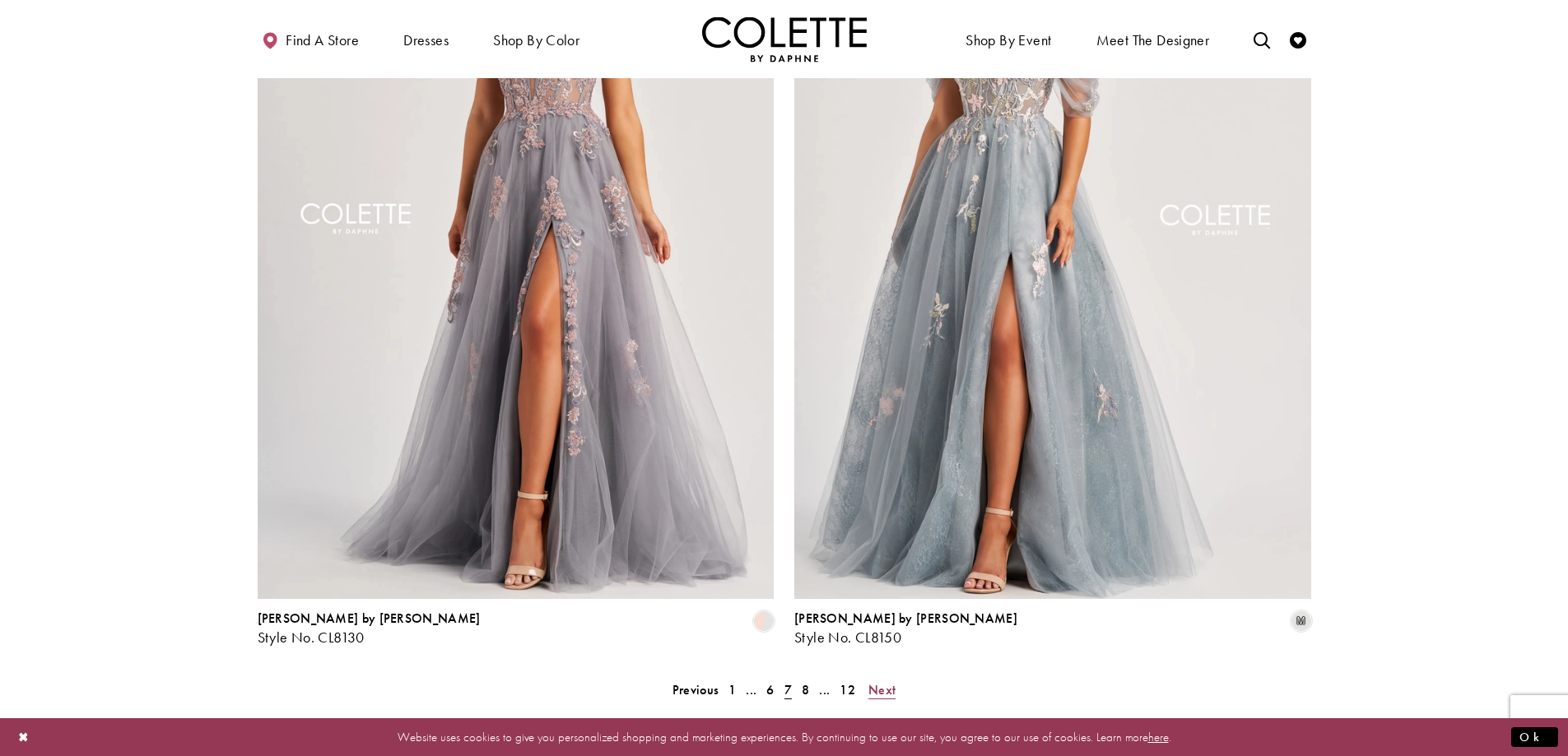
click at [881, 681] on span "Next" at bounding box center [882, 690] width 27 height 17
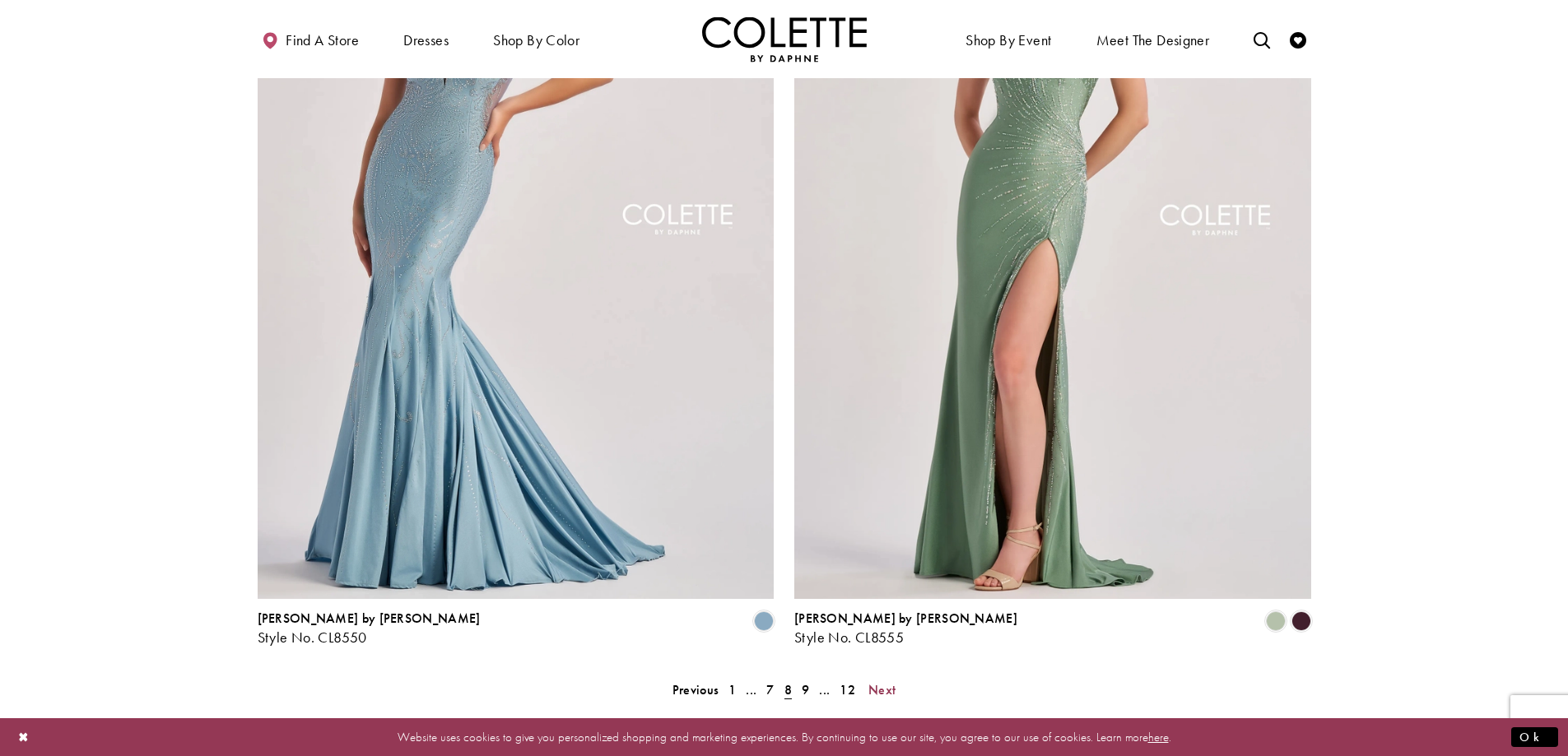
scroll to position [3093, 0]
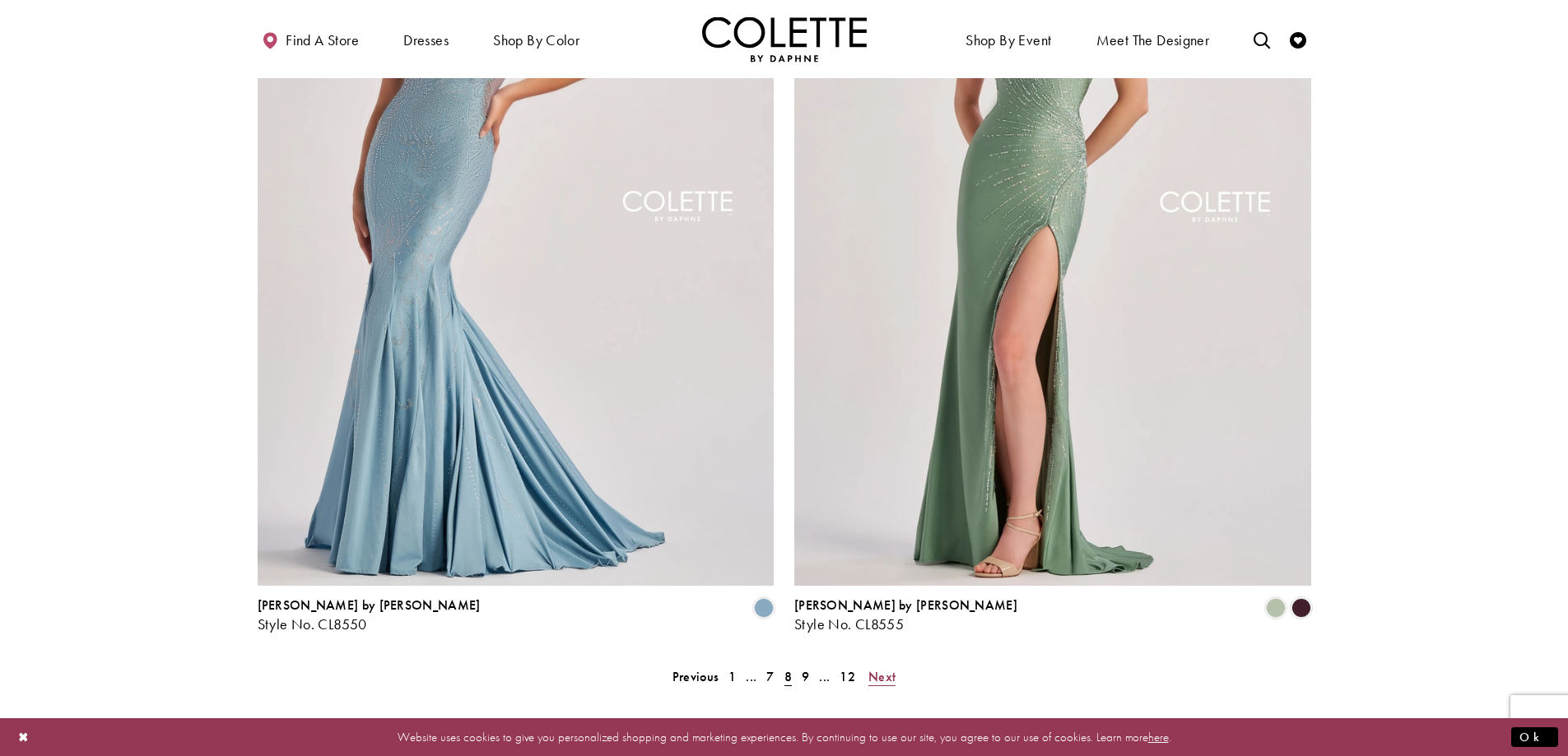
click at [880, 668] on span "Next" at bounding box center [882, 677] width 27 height 17
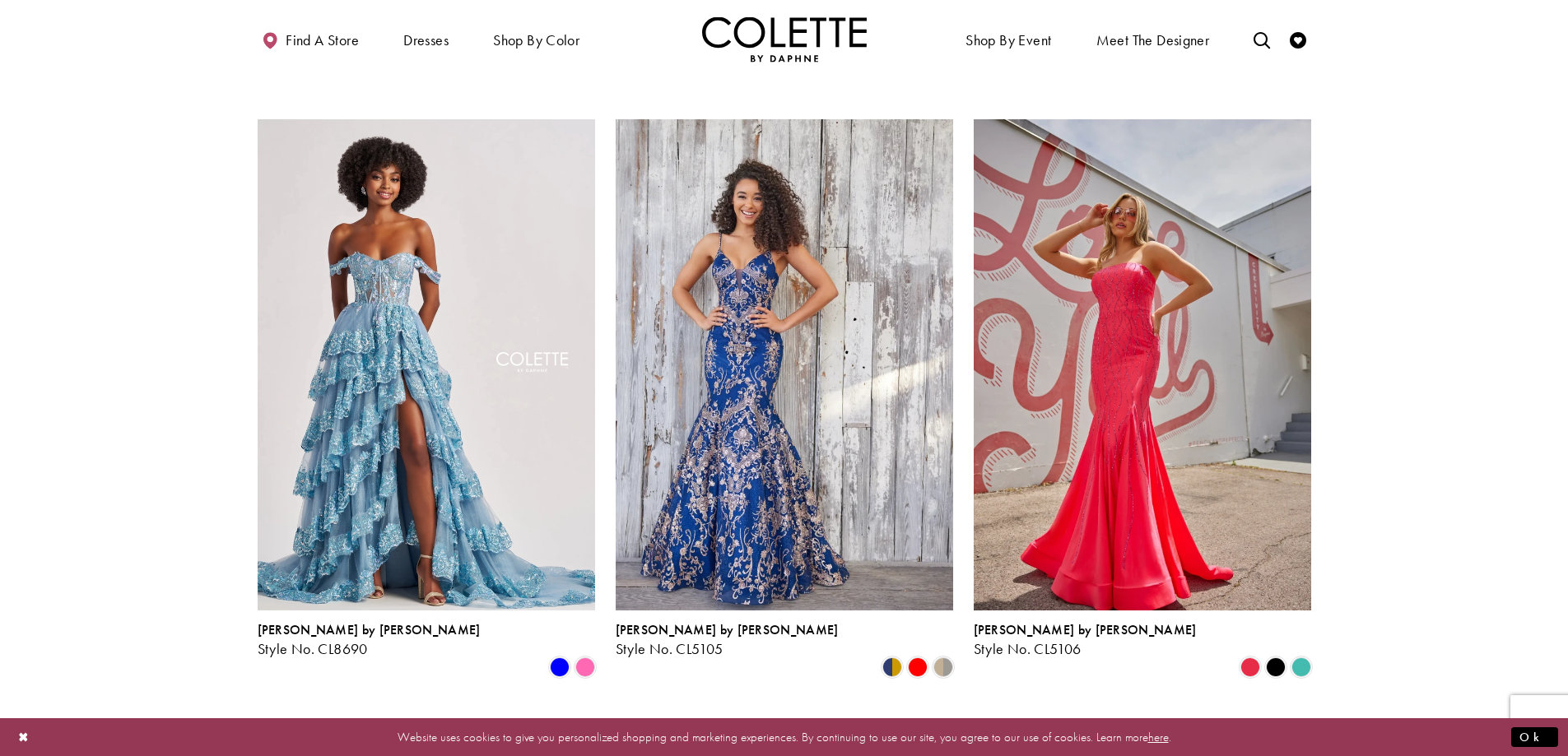
scroll to position [2234, 0]
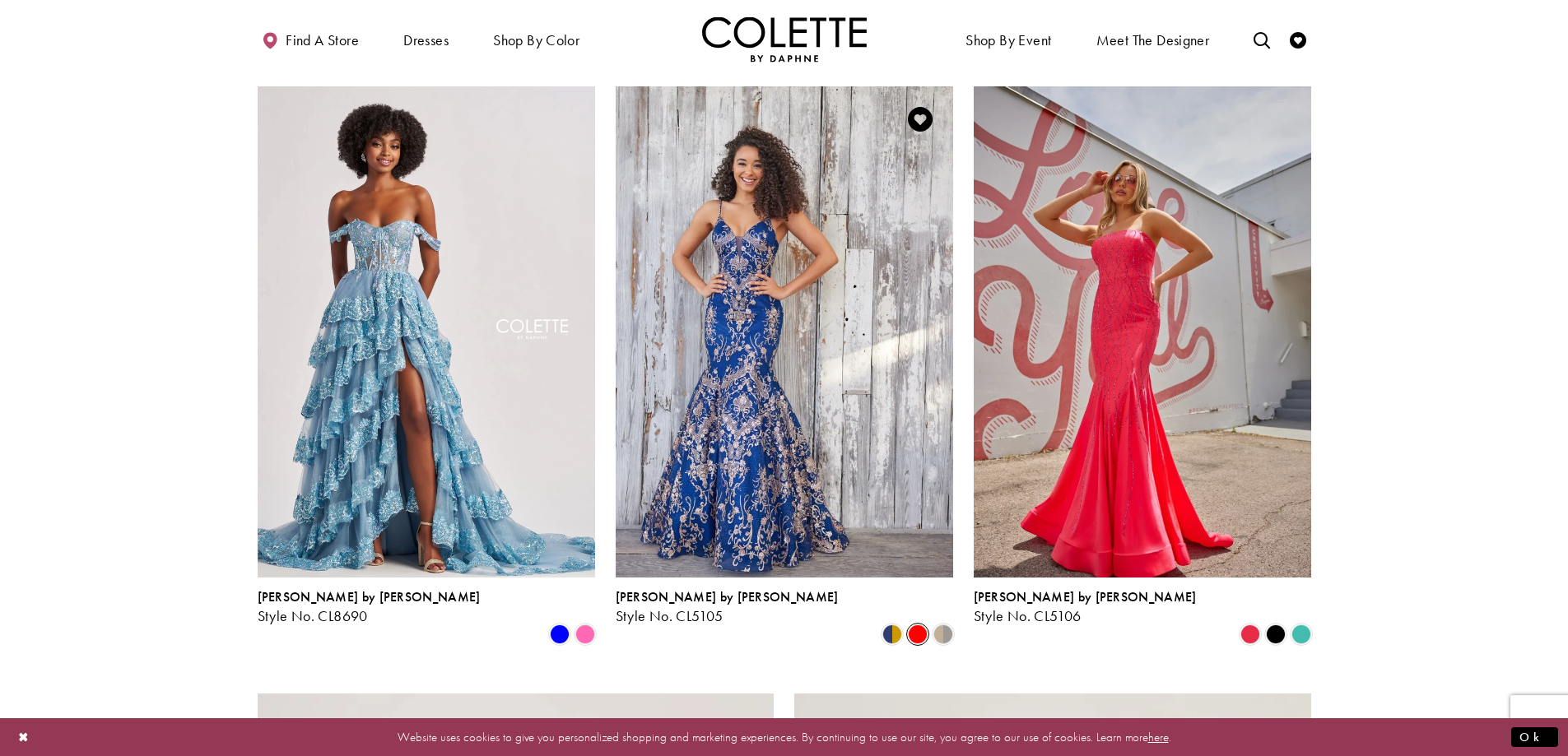
click at [915, 624] on span "Product List" at bounding box center [918, 634] width 19 height 19
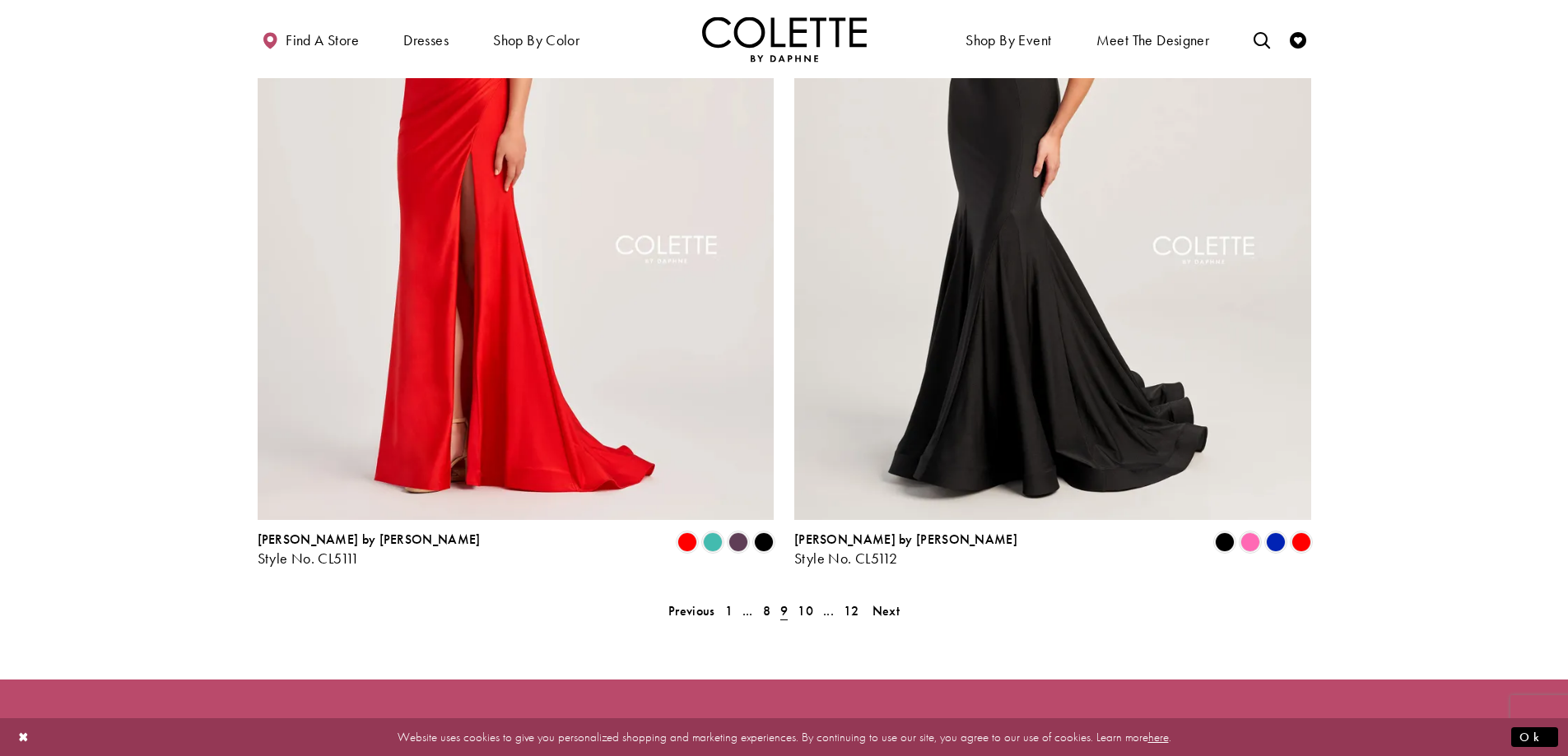
scroll to position [3191, 0]
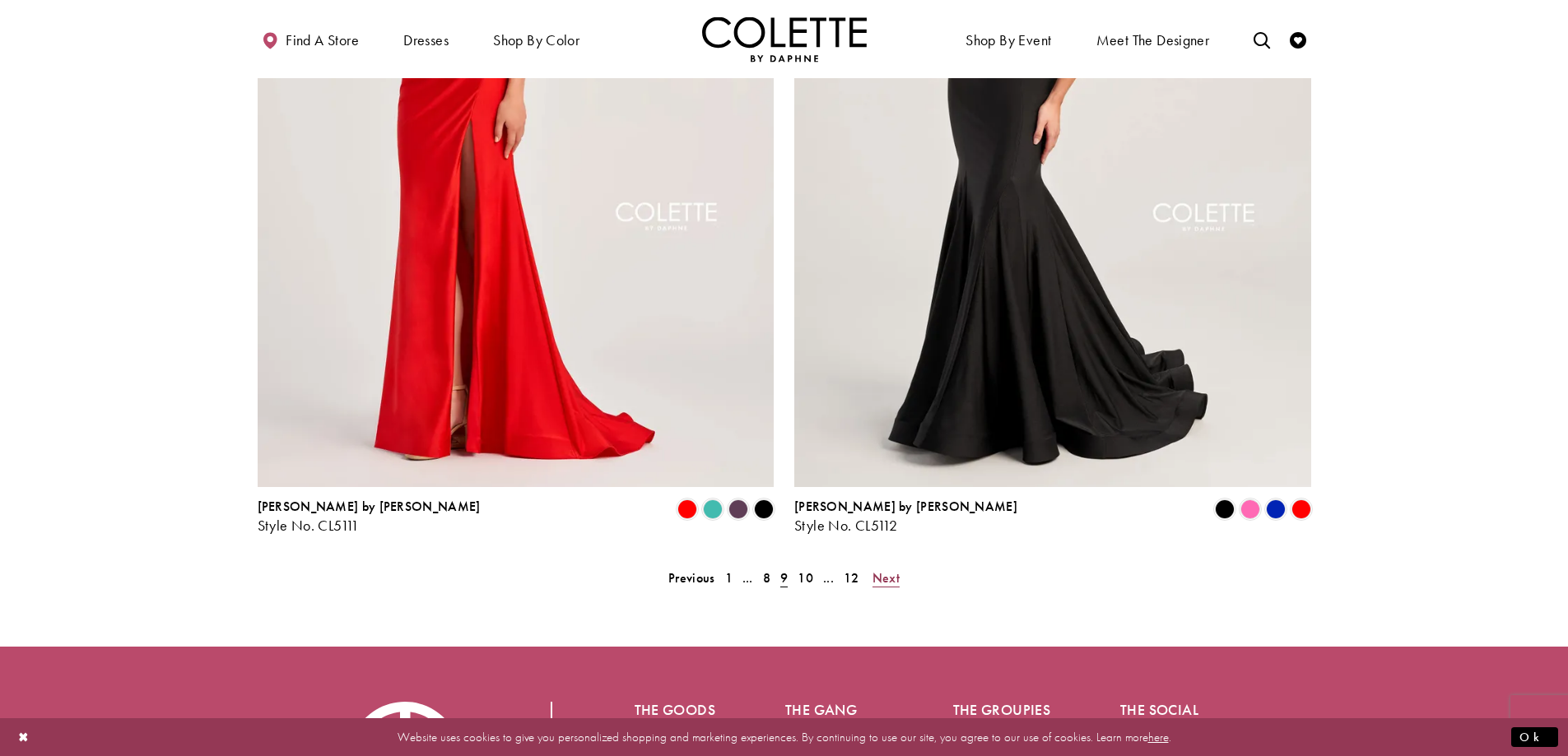
click at [890, 569] on span "Next" at bounding box center [886, 578] width 27 height 17
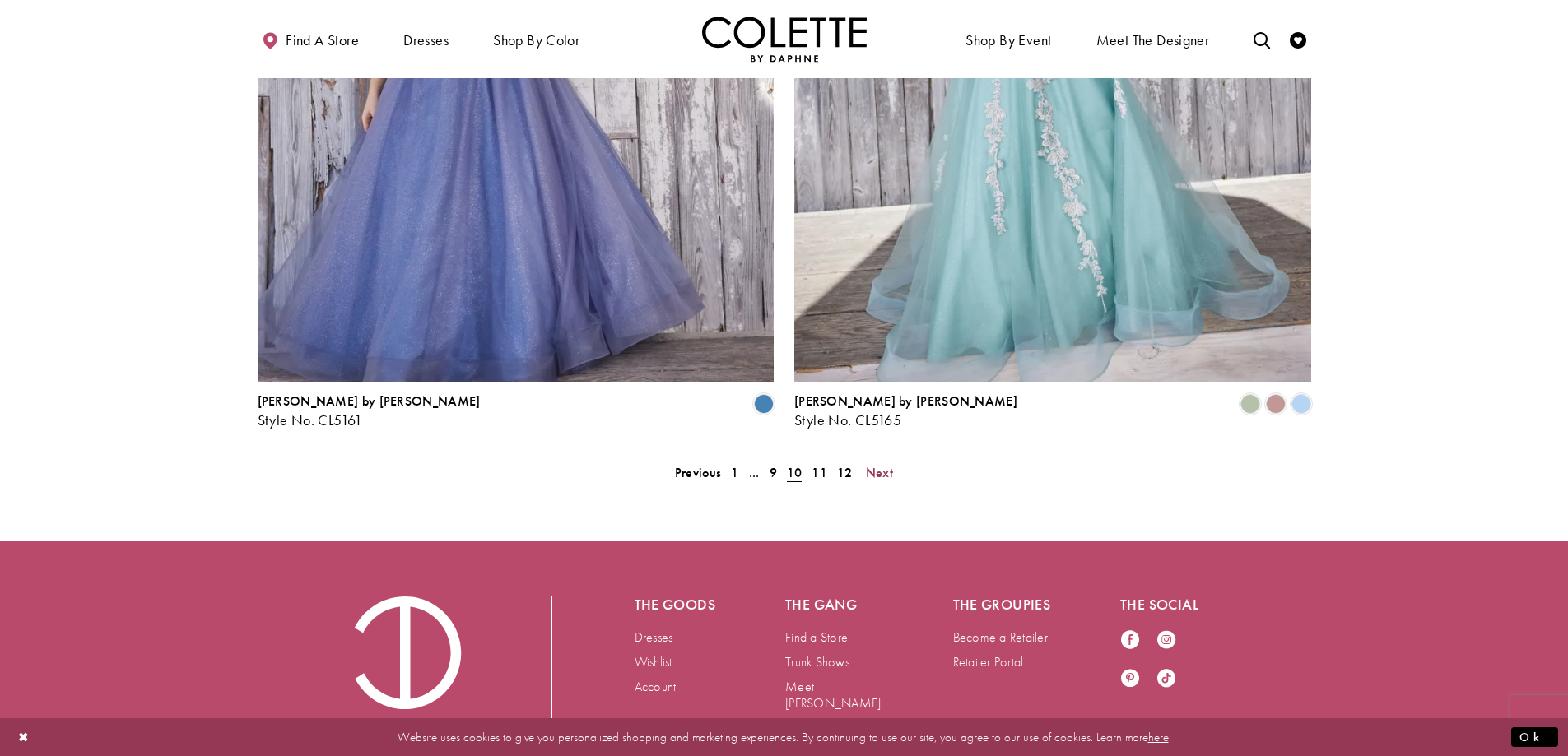
scroll to position [3344, 0]
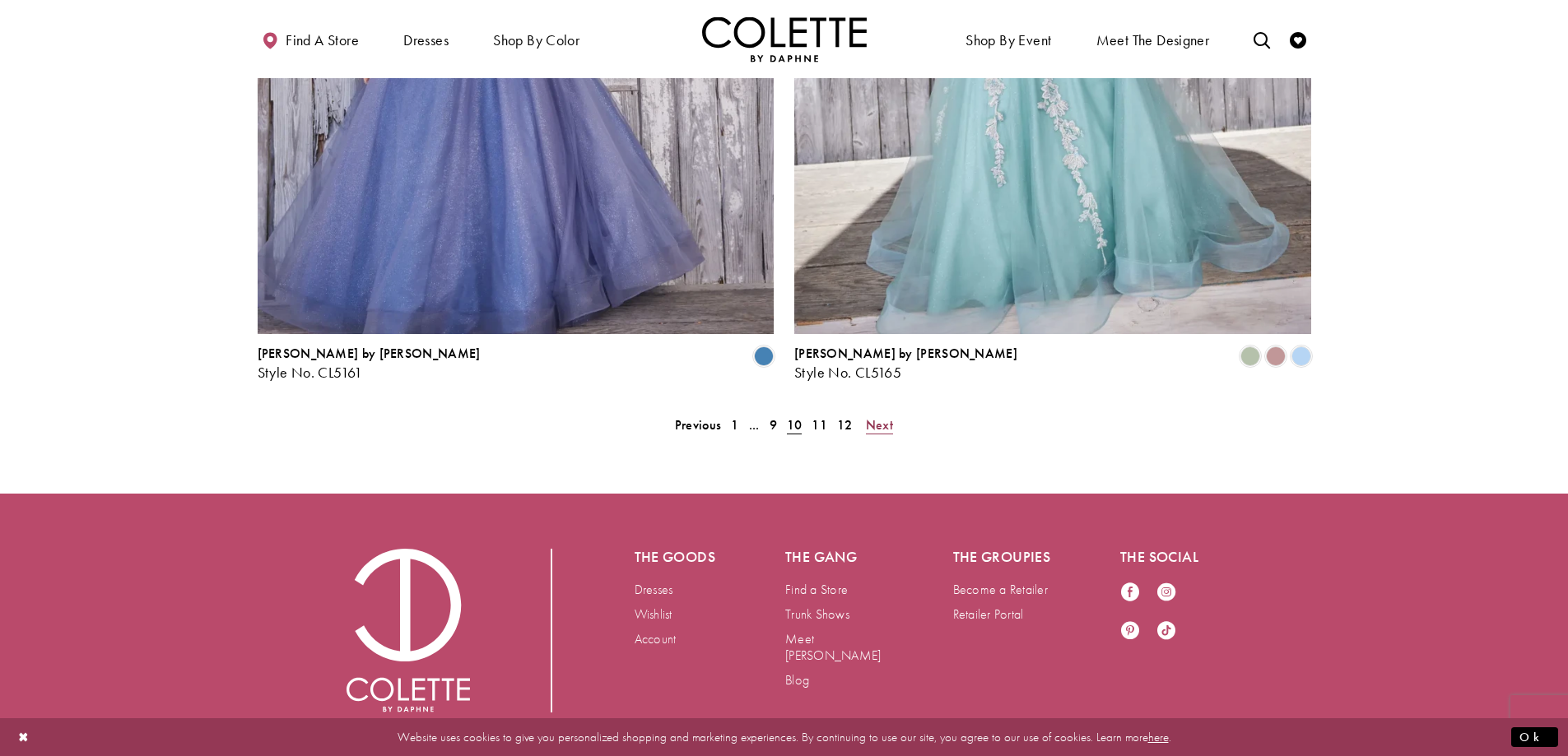
click at [883, 416] on span "Next" at bounding box center [879, 425] width 27 height 17
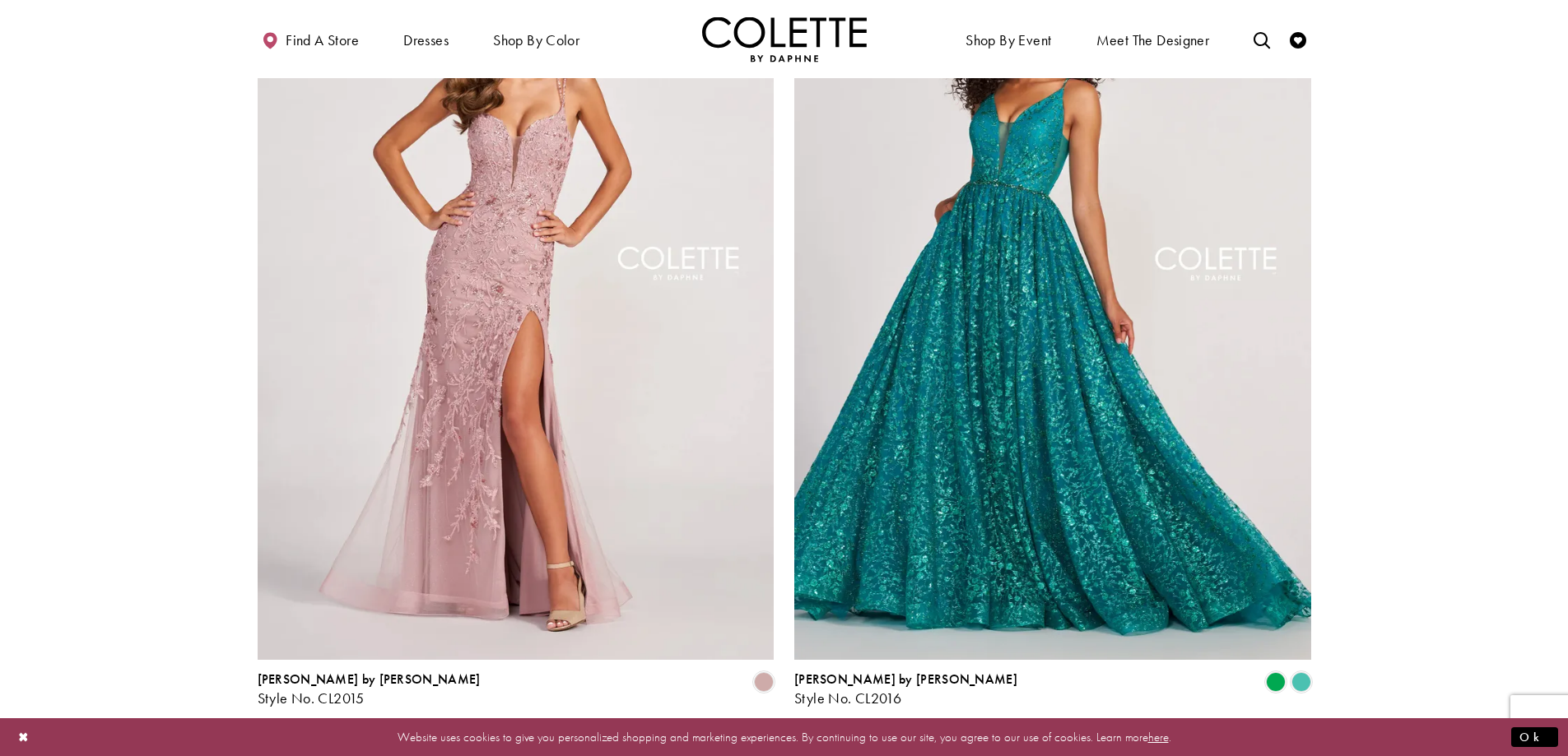
scroll to position [3083, 0]
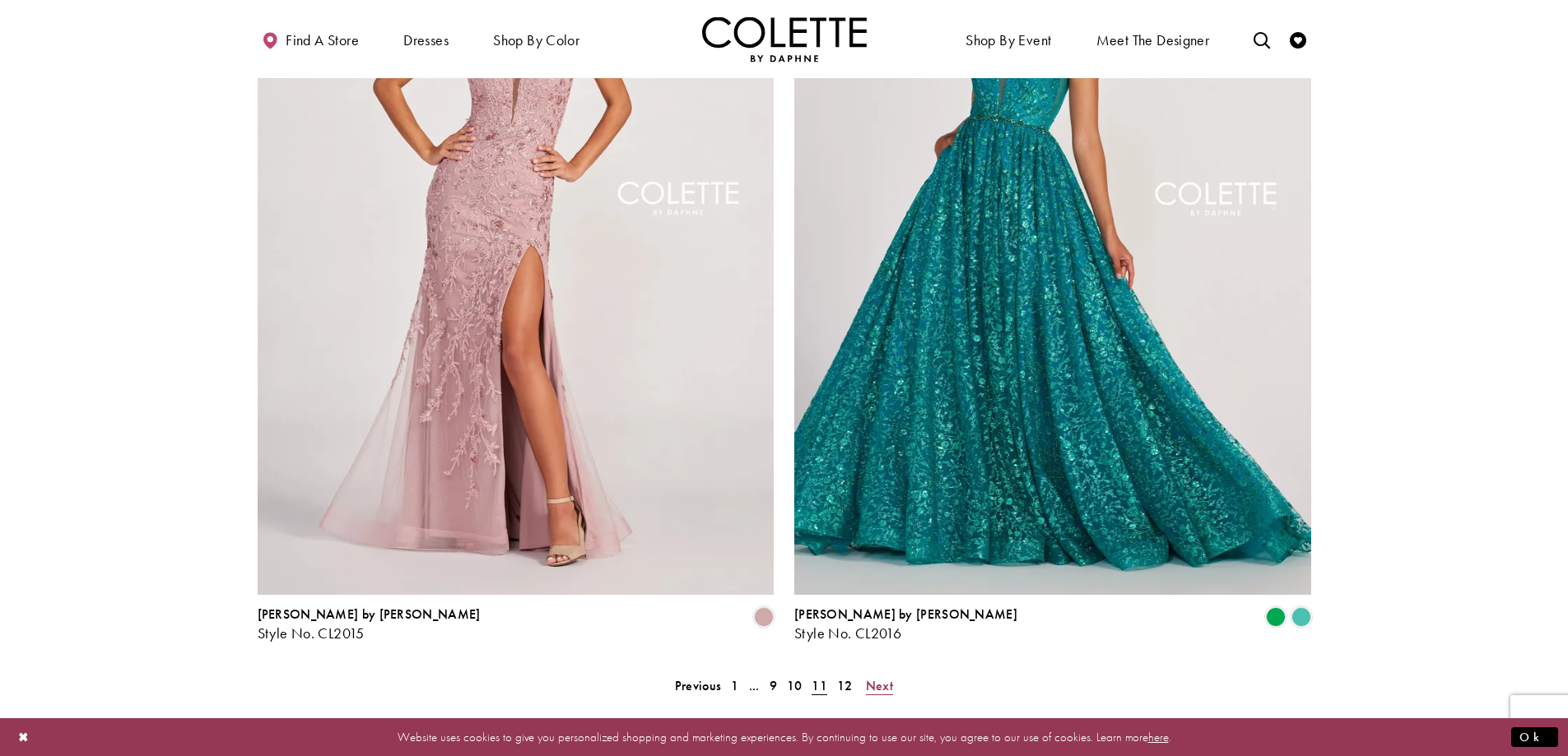
click at [883, 678] on span "Next" at bounding box center [879, 686] width 27 height 17
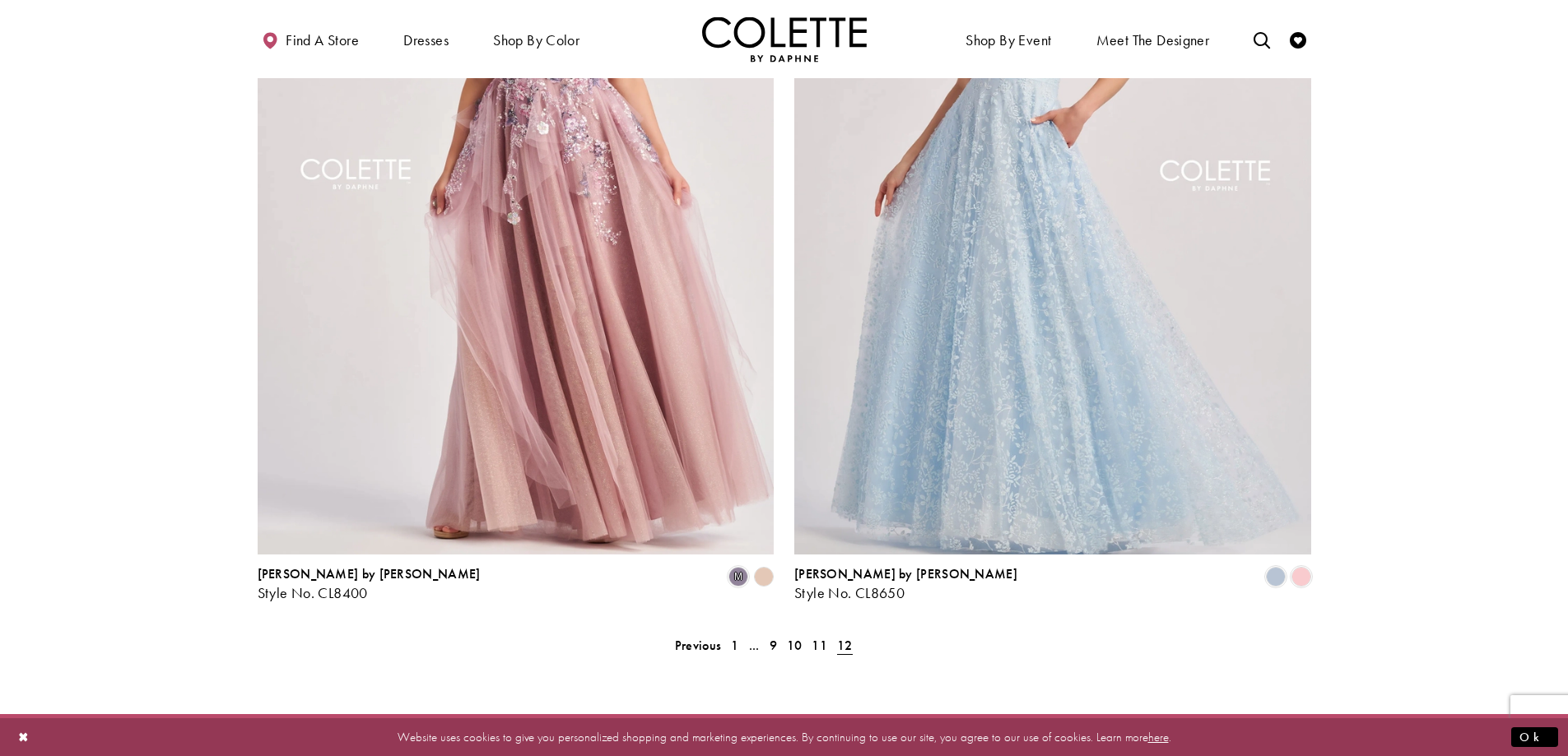
scroll to position [1316, 0]
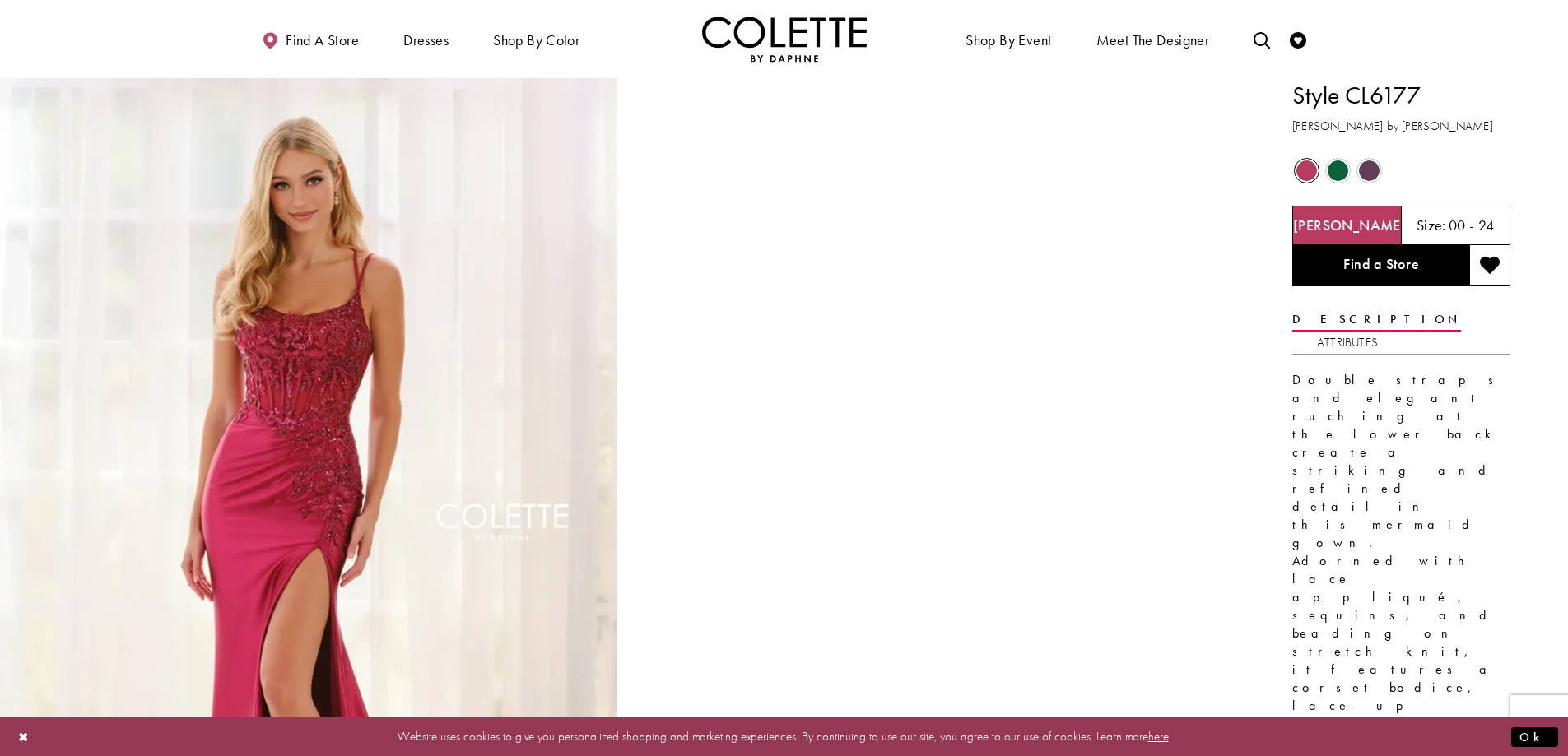
drag, startPoint x: 1426, startPoint y: 91, endPoint x: 1293, endPoint y: 97, distance: 133.1
click at [1293, 97] on h1 "Style CL6177" at bounding box center [1401, 96] width 218 height 35
copy h1 "Style CL6177"
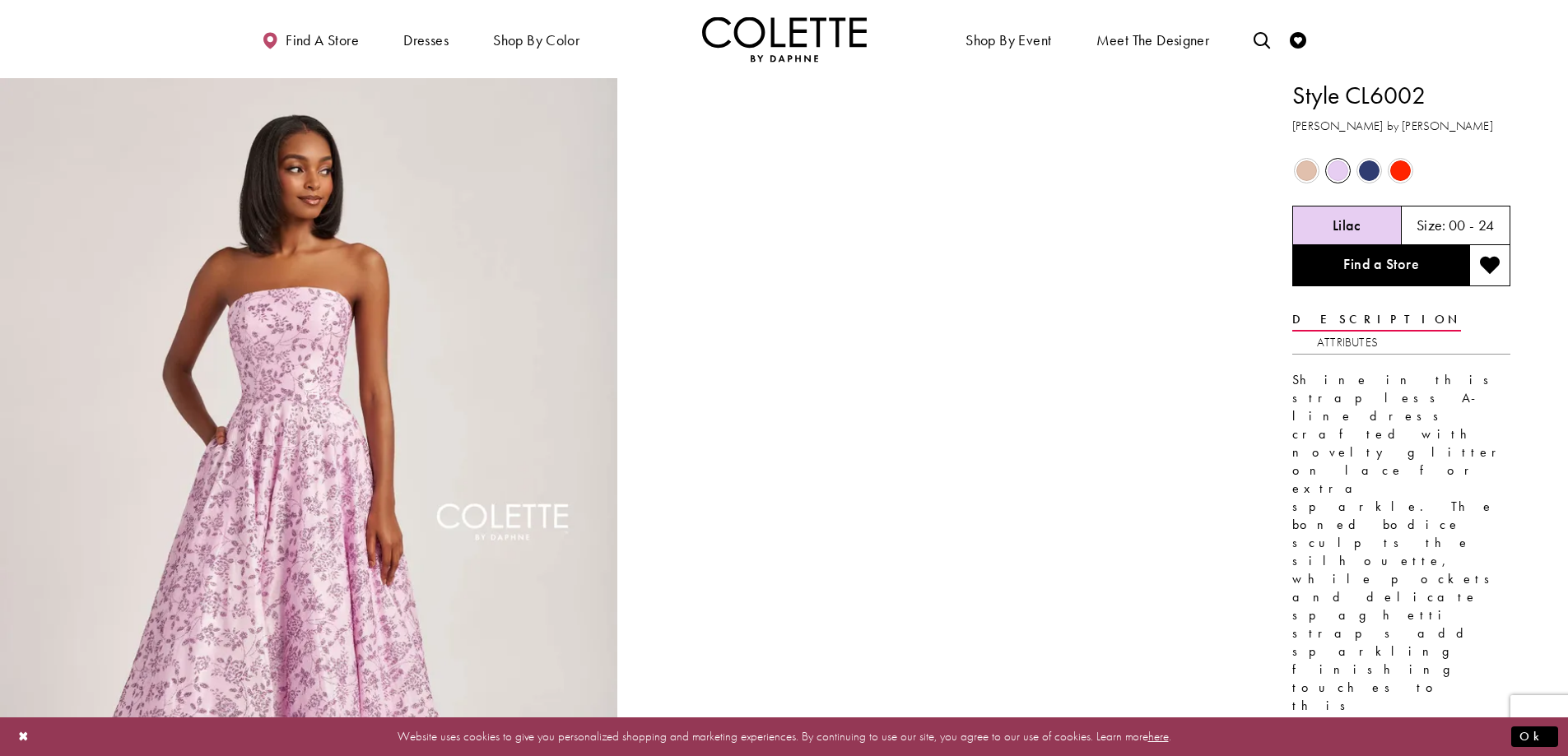
click at [1400, 176] on span "Product color controls state depends on size chosen" at bounding box center [1400, 170] width 20 height 20
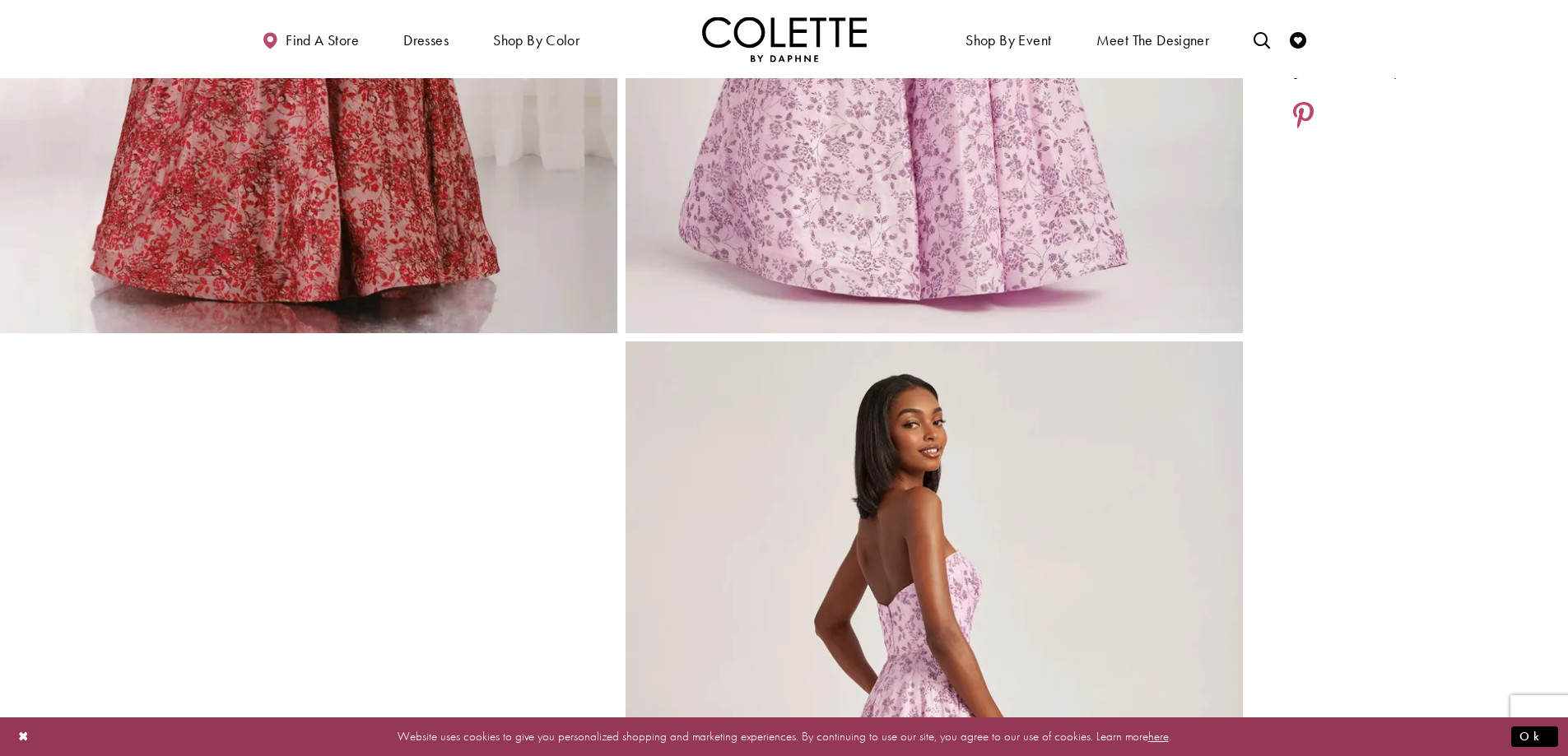
scroll to position [129, 0]
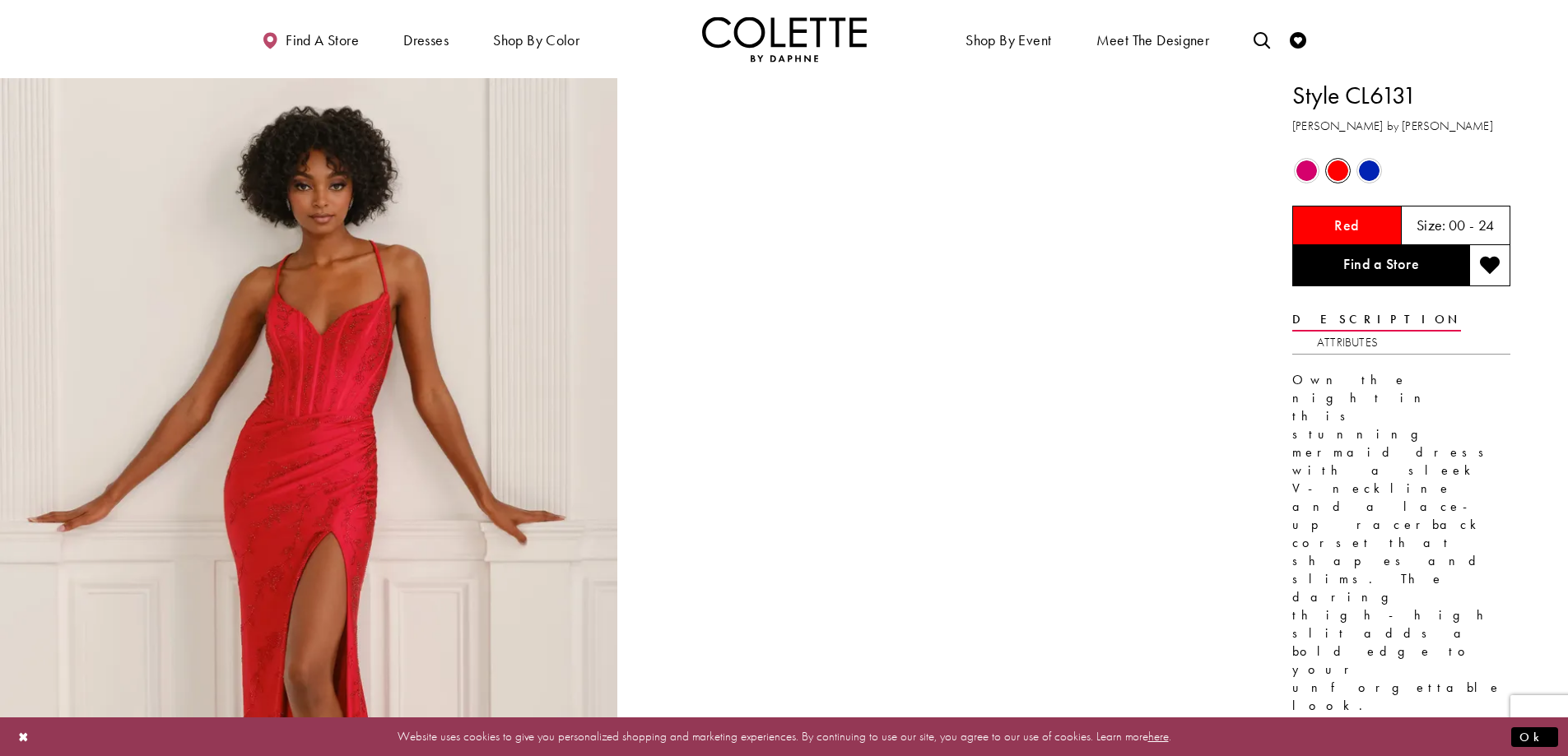
drag, startPoint x: 1425, startPoint y: 96, endPoint x: 1289, endPoint y: 103, distance: 136.2
copy h1 "Style CL6131"
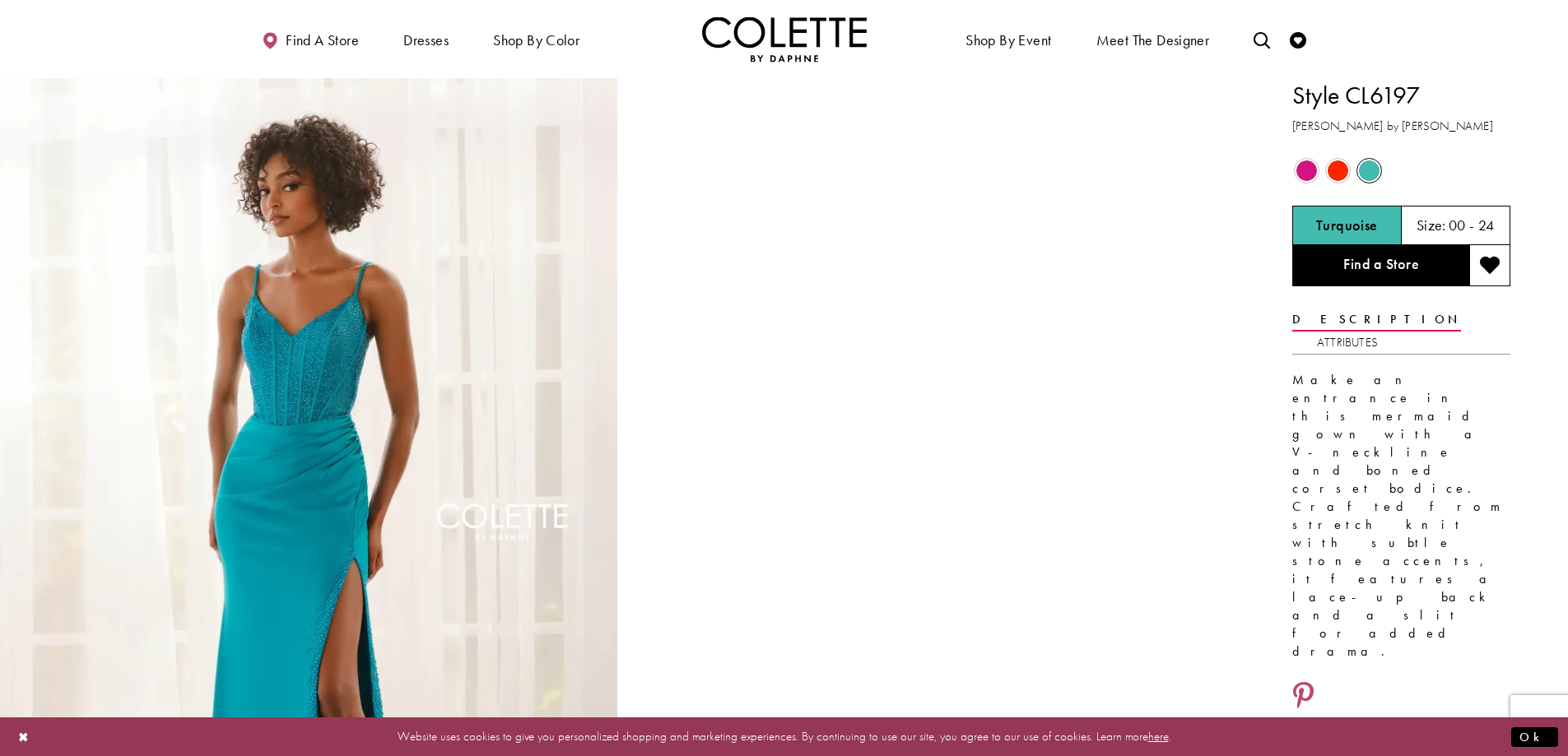
click at [1339, 181] on span "Product color controls state depends on size chosen" at bounding box center [1337, 170] width 20 height 20
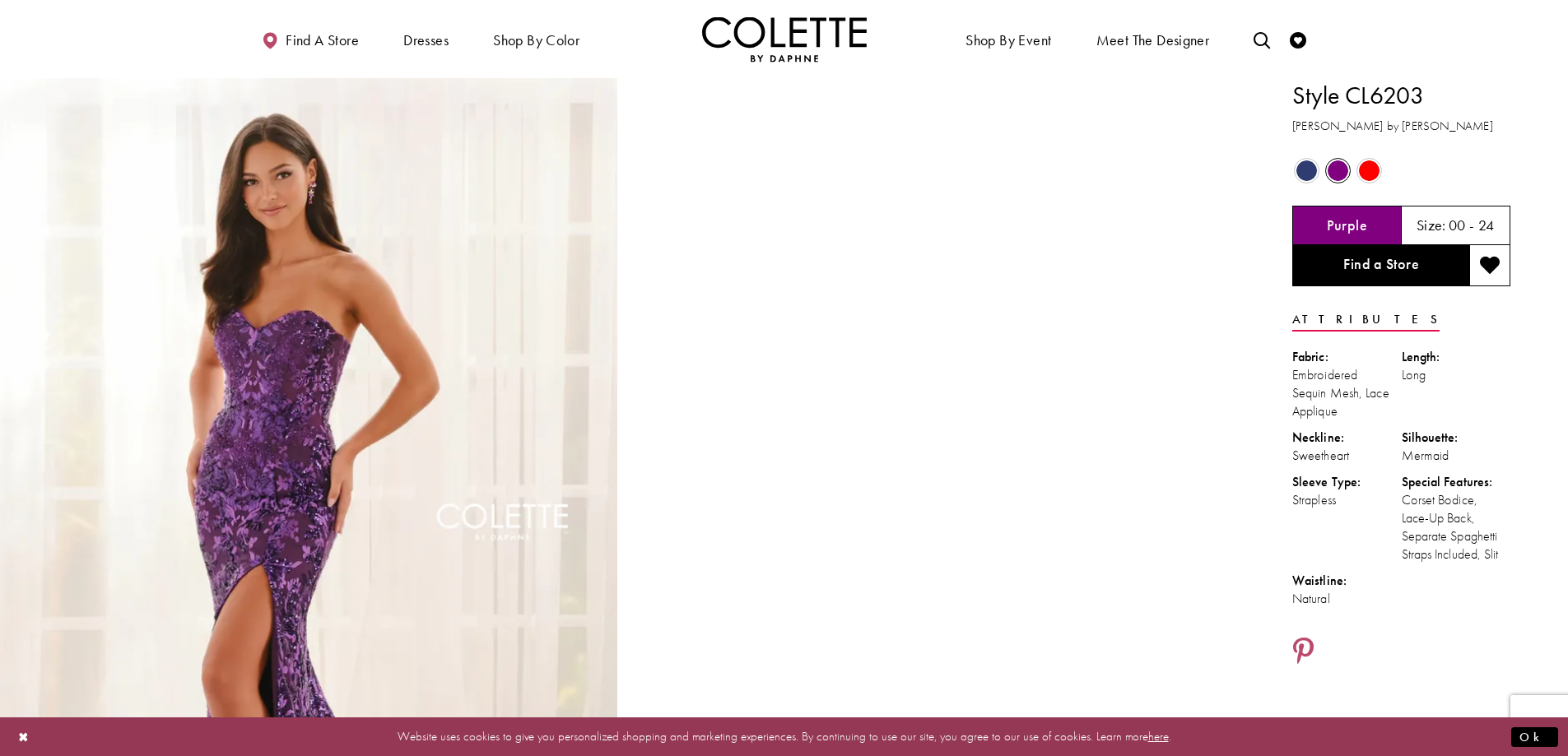
click at [1371, 175] on span "Product color controls state depends on size chosen" at bounding box center [1369, 170] width 20 height 20
